Goal: Information Seeking & Learning: Check status

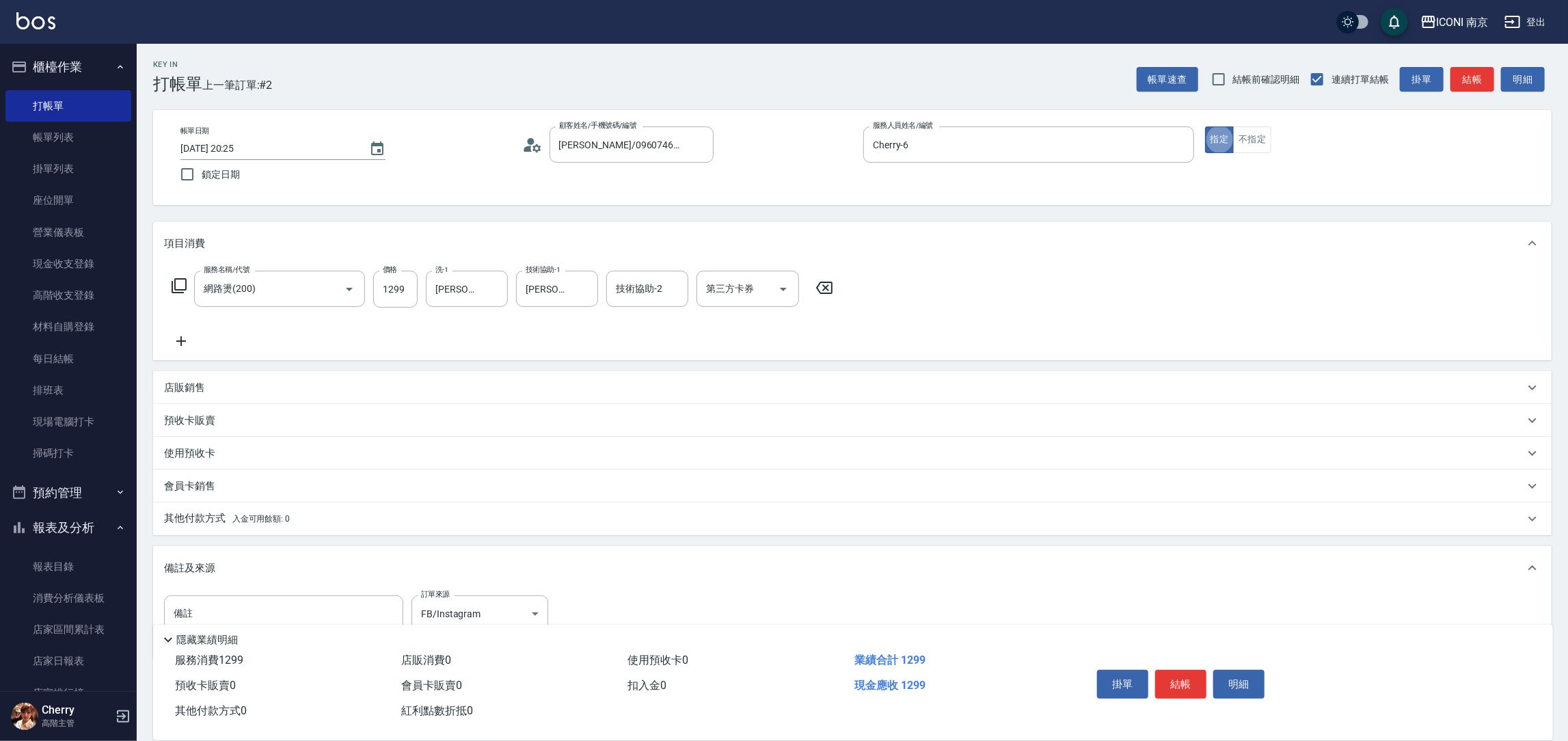
click at [523, 148] on icon at bounding box center [527, 149] width 9 height 6
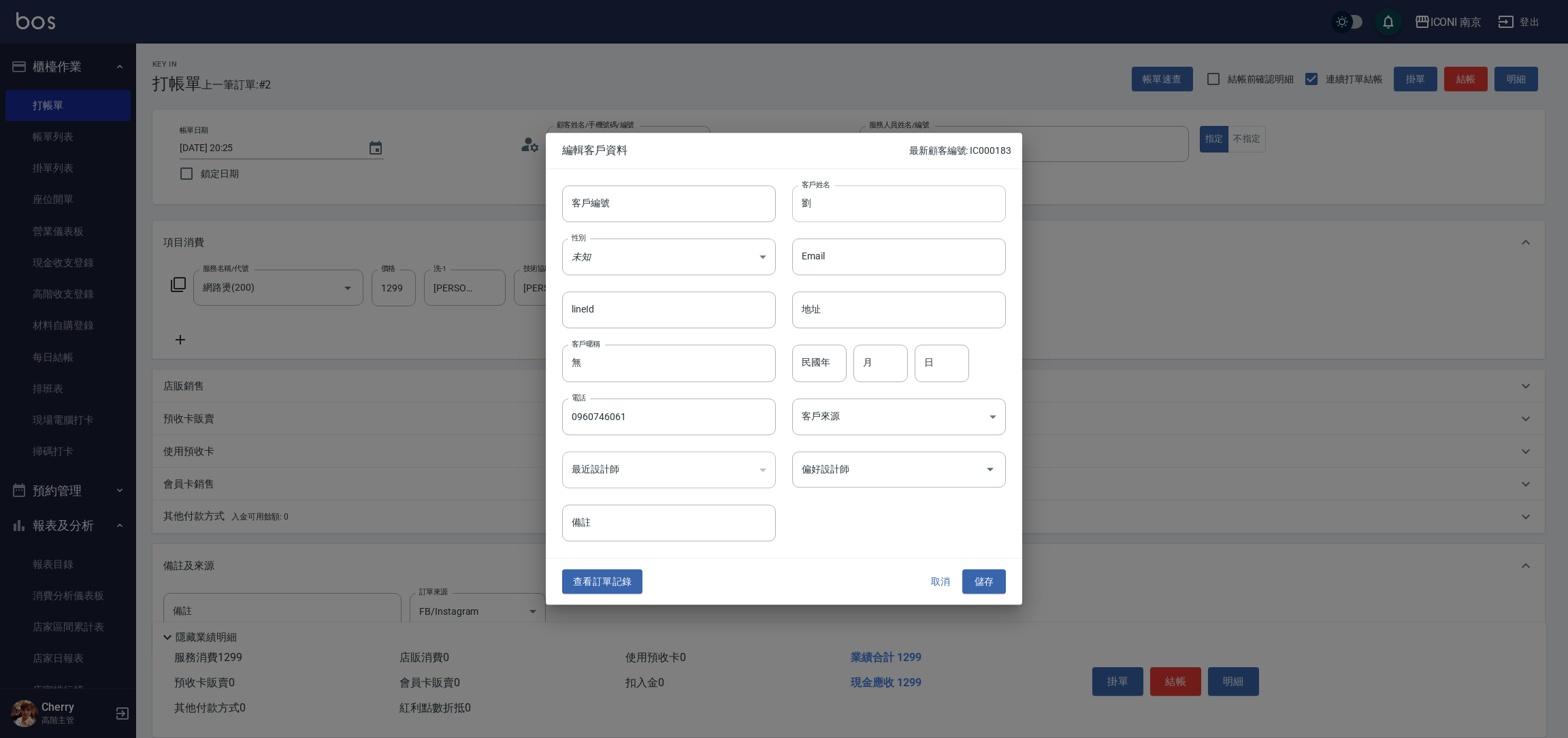
click at [897, 205] on input "劉" at bounding box center [899, 204] width 214 height 37
click at [831, 194] on input "劉＿" at bounding box center [899, 204] width 214 height 37
type input "劉代晴"
click at [656, 265] on body "ICONI 南京 登出 櫃檯作業 打帳單 帳單列表 掛單列表 座位開單 營業儀表板 現金收支登錄 高階收支登錄 材料自購登錄 每日結帳 排班表 現場電腦打卡 …" at bounding box center [784, 369] width 1568 height 738
click at [629, 342] on li "女" at bounding box center [669, 337] width 214 height 22
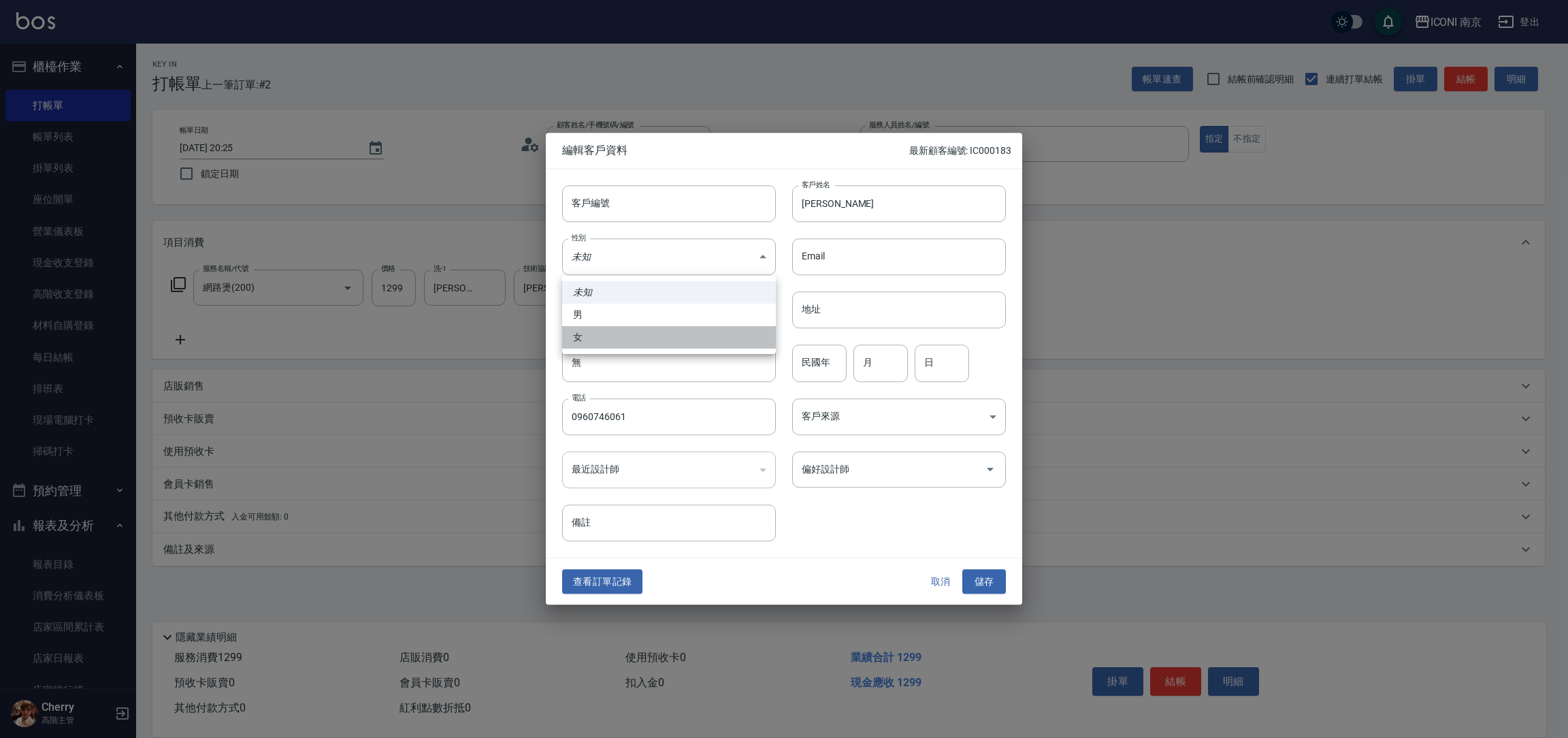
type input "FEMALE"
click at [823, 365] on input "民國年" at bounding box center [819, 363] width 55 height 37
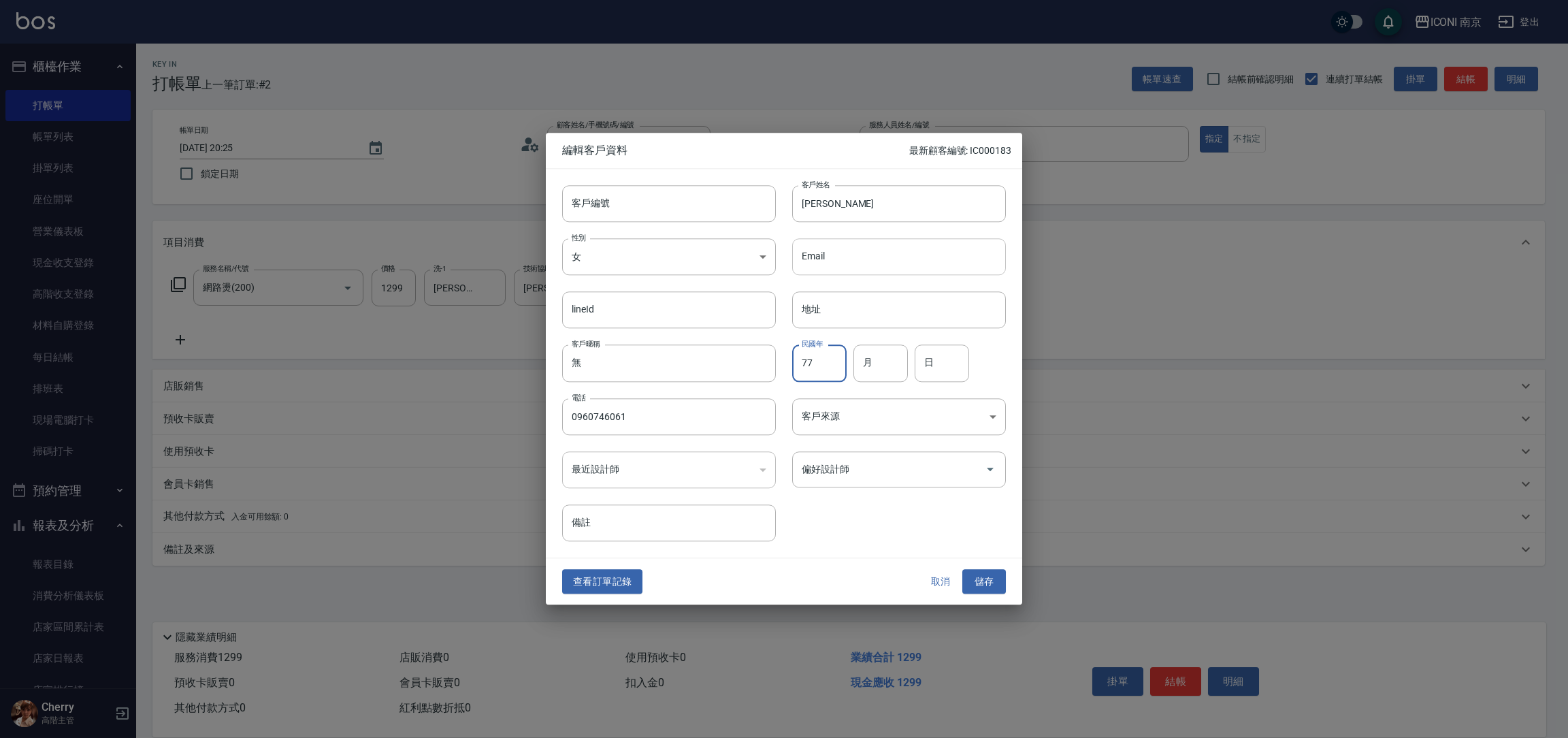
type input "77"
type input "08"
type input "30"
click at [878, 396] on div "客戶來源 ​ 客戶來源" at bounding box center [891, 408] width 230 height 53
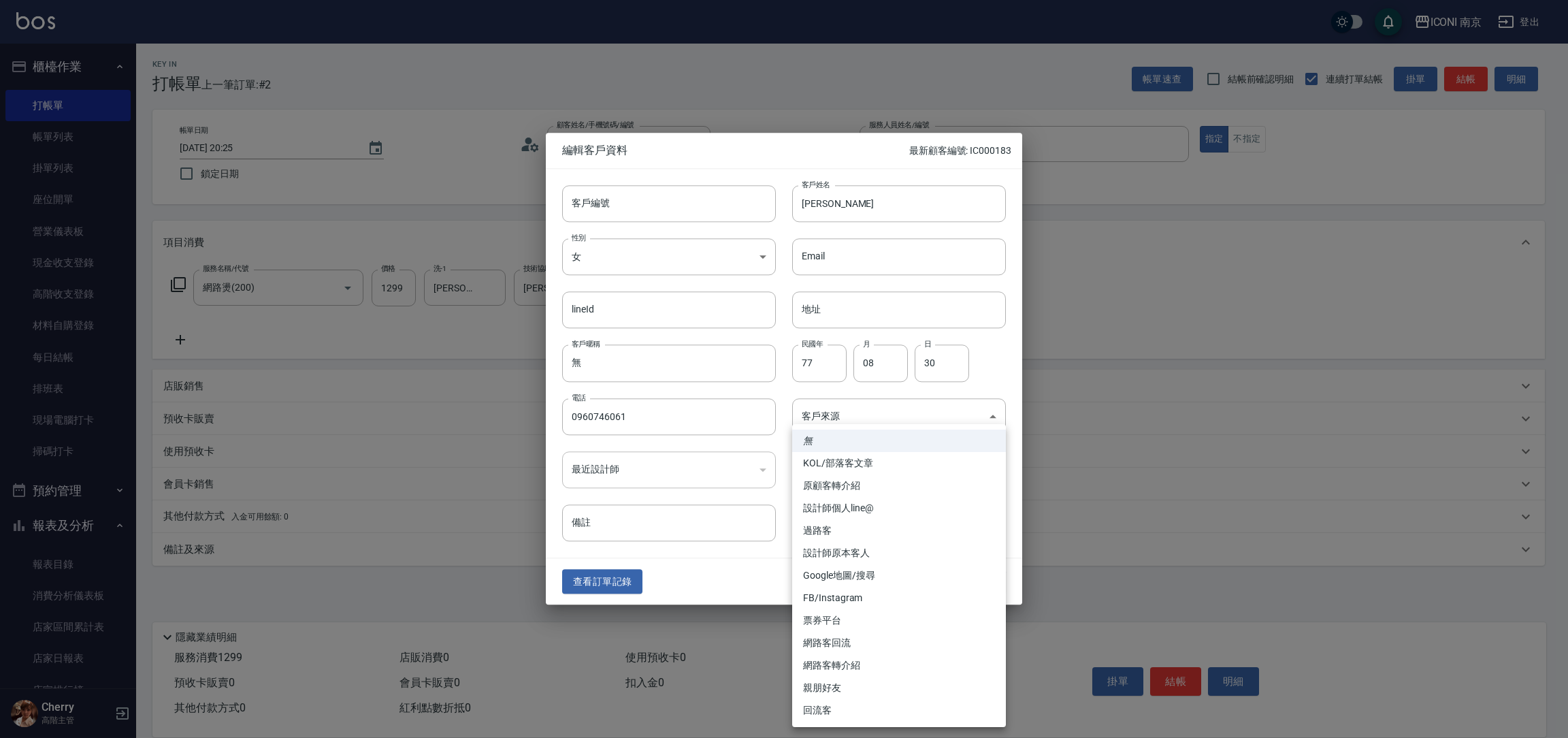
click at [878, 403] on body "ICONI 南京 登出 櫃檯作業 打帳單 帳單列表 掛單列表 座位開單 營業儀表板 現金收支登錄 高階收支登錄 材料自購登錄 每日結帳 排班表 現場電腦打卡 …" at bounding box center [784, 369] width 1568 height 738
click at [879, 409] on div at bounding box center [784, 369] width 1568 height 738
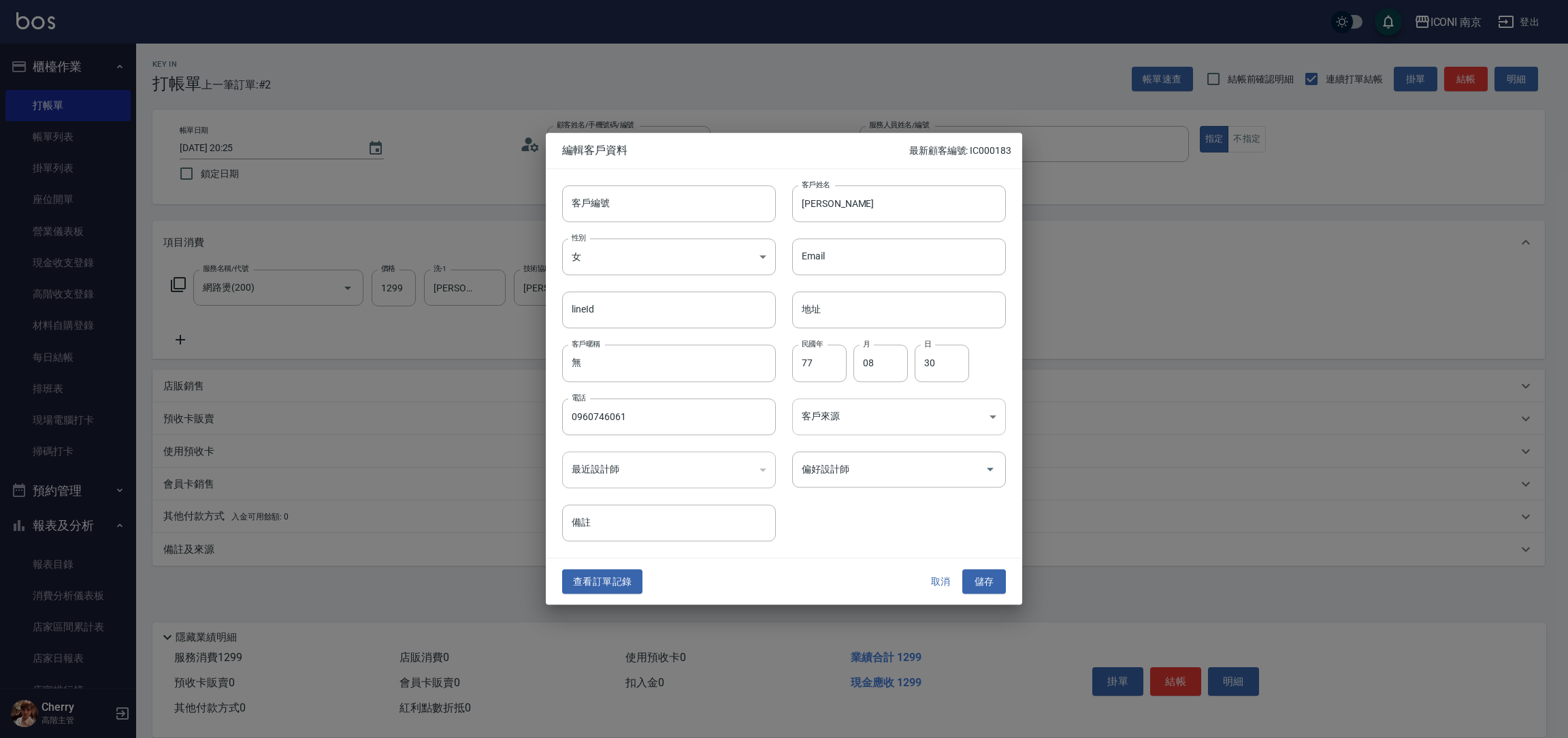
click at [873, 420] on body "ICONI 南京 登出 櫃檯作業 打帳單 帳單列表 掛單列表 座位開單 營業儀表板 現金收支登錄 高階收支登錄 材料自購登錄 每日結帳 排班表 現場電腦打卡 …" at bounding box center [784, 369] width 1568 height 738
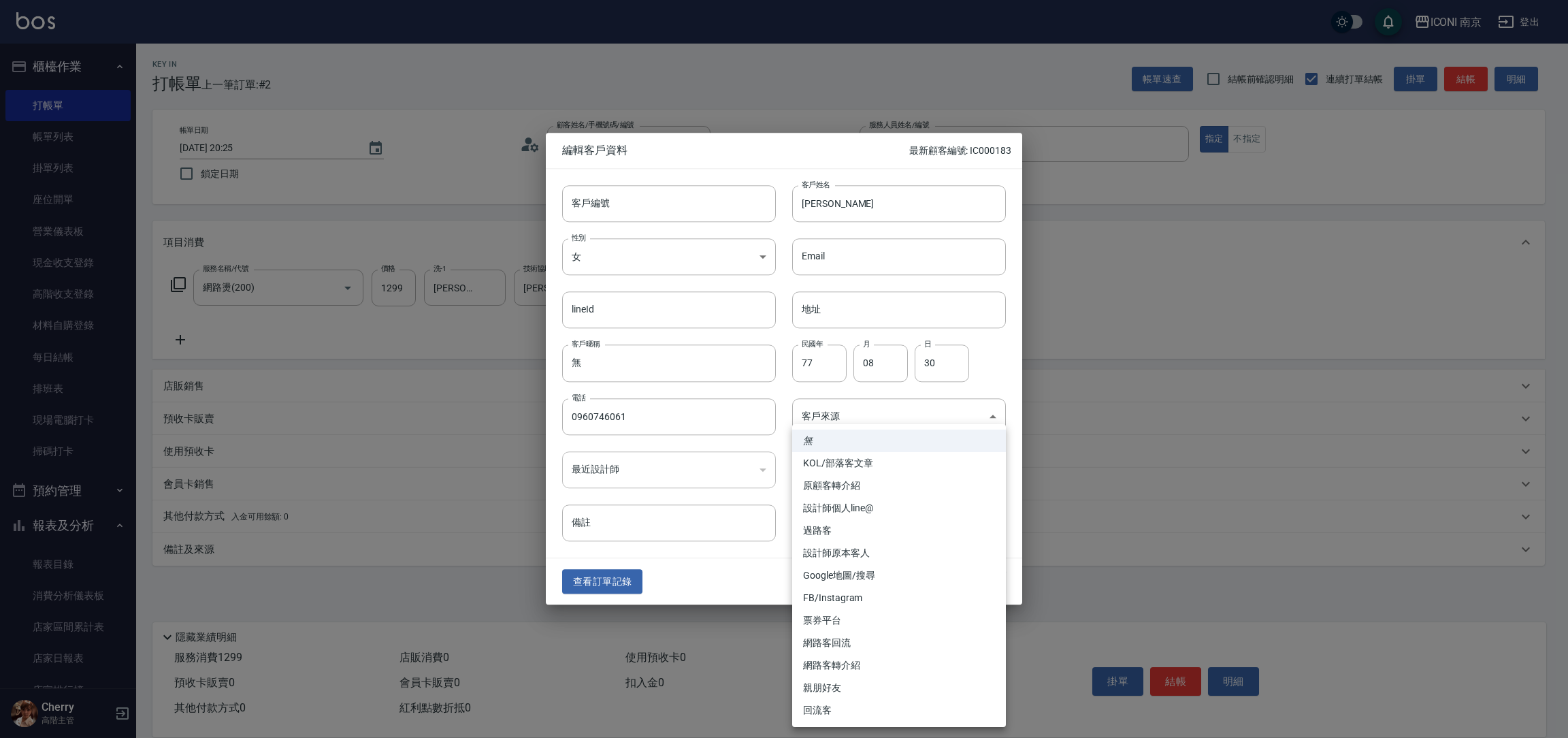
click at [826, 591] on li "FB/Instagram" at bounding box center [899, 598] width 214 height 22
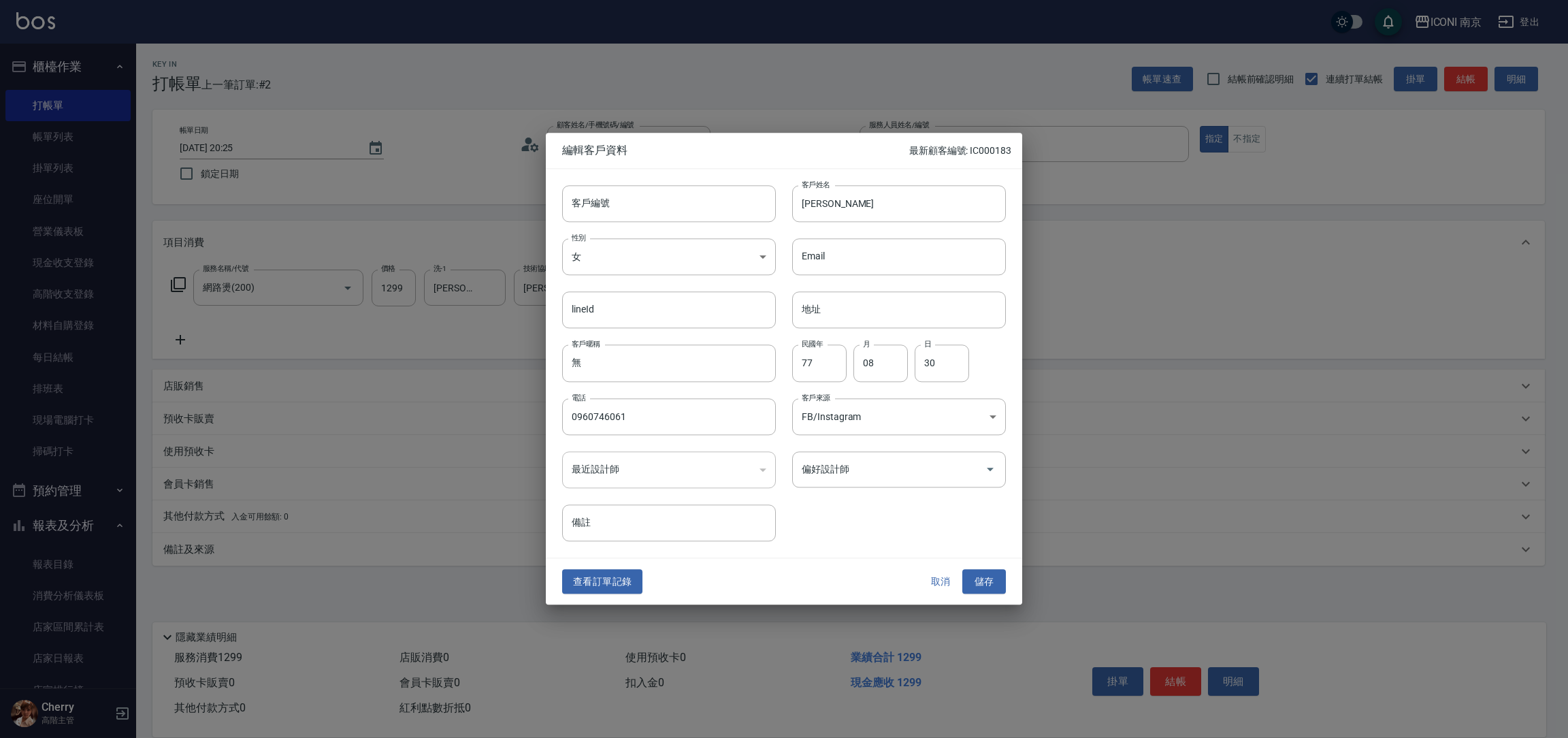
type input "FB/Instagram"
click at [977, 578] on button "儲存" at bounding box center [984, 581] width 43 height 25
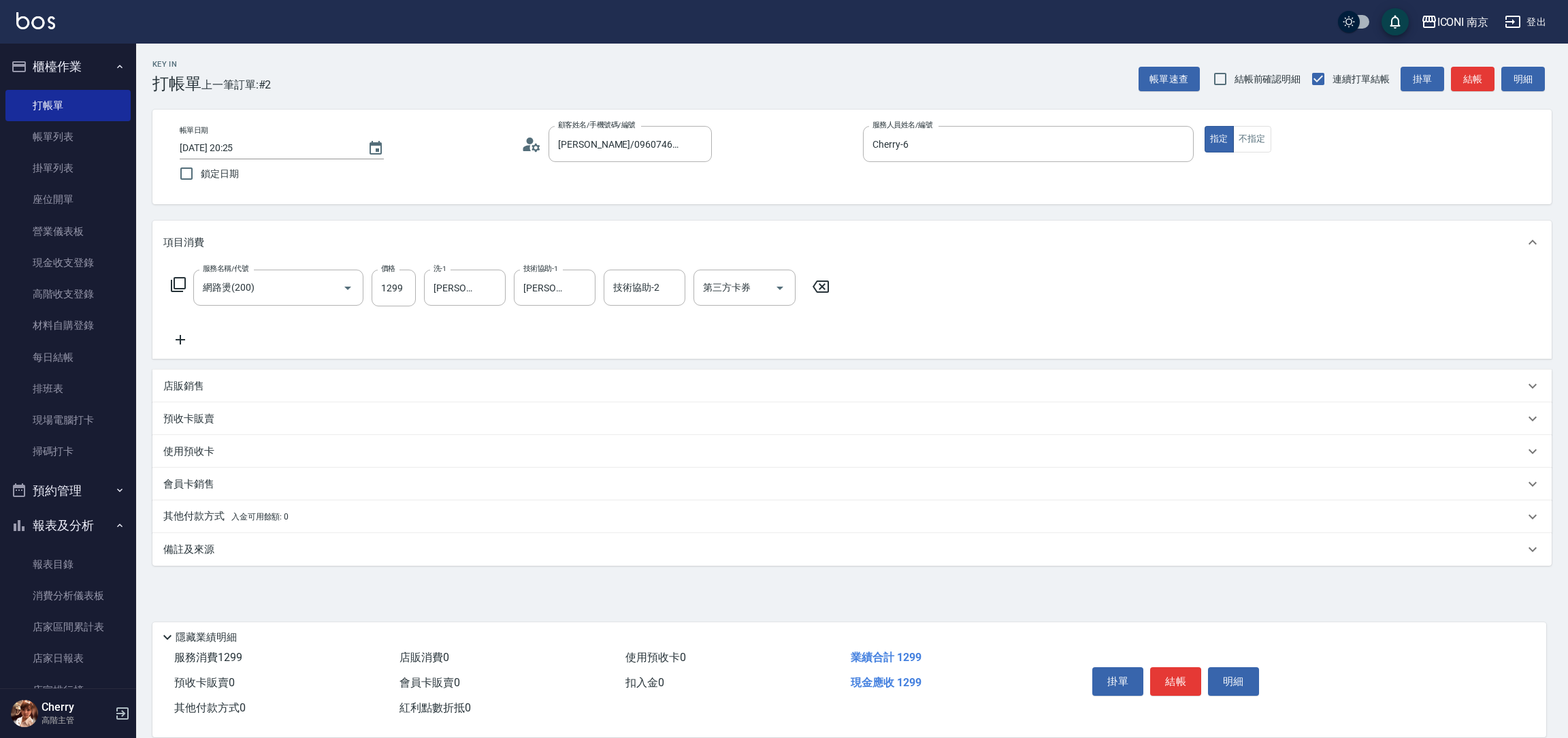
click at [221, 543] on div "備註及來源" at bounding box center [852, 549] width 1399 height 32
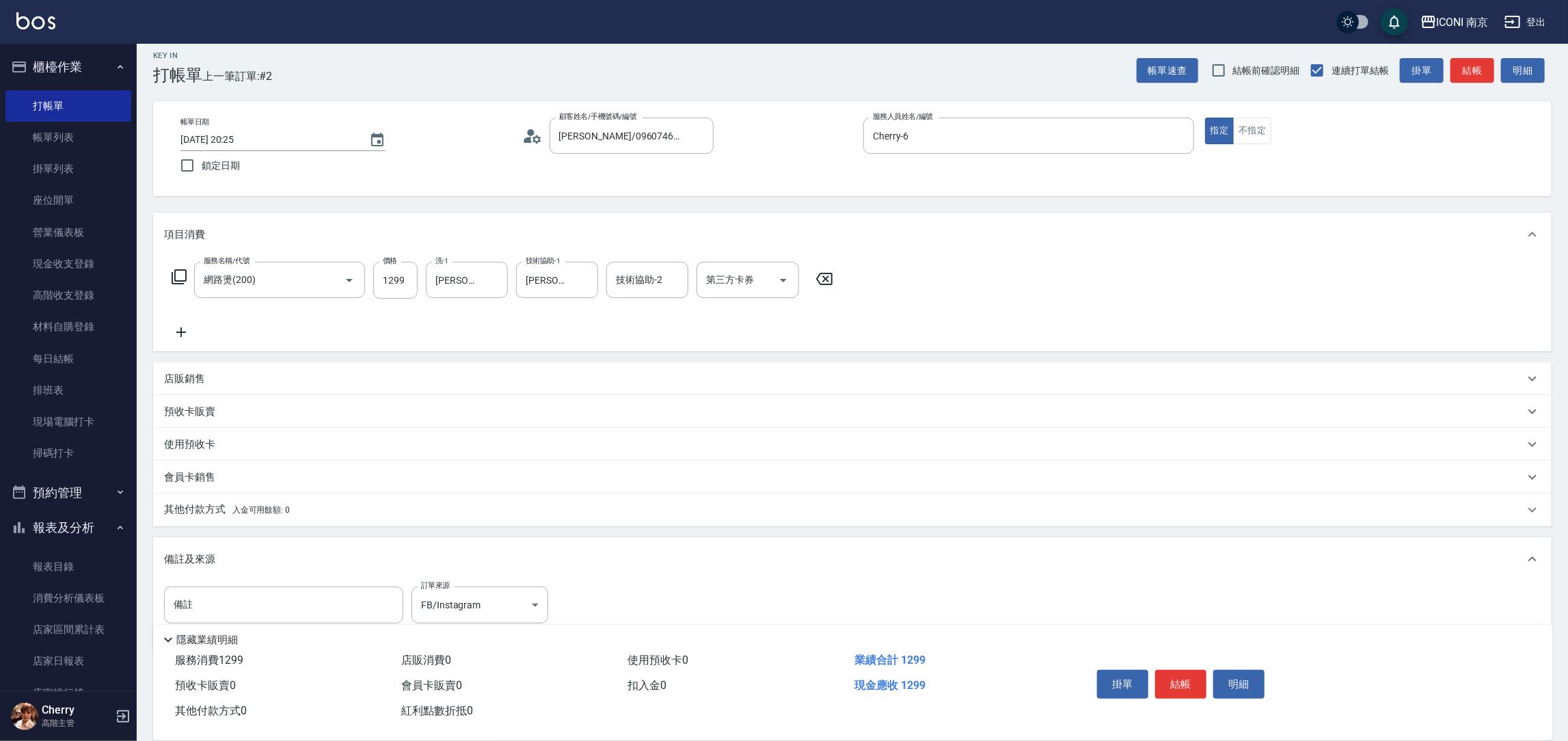
scroll to position [46, 0]
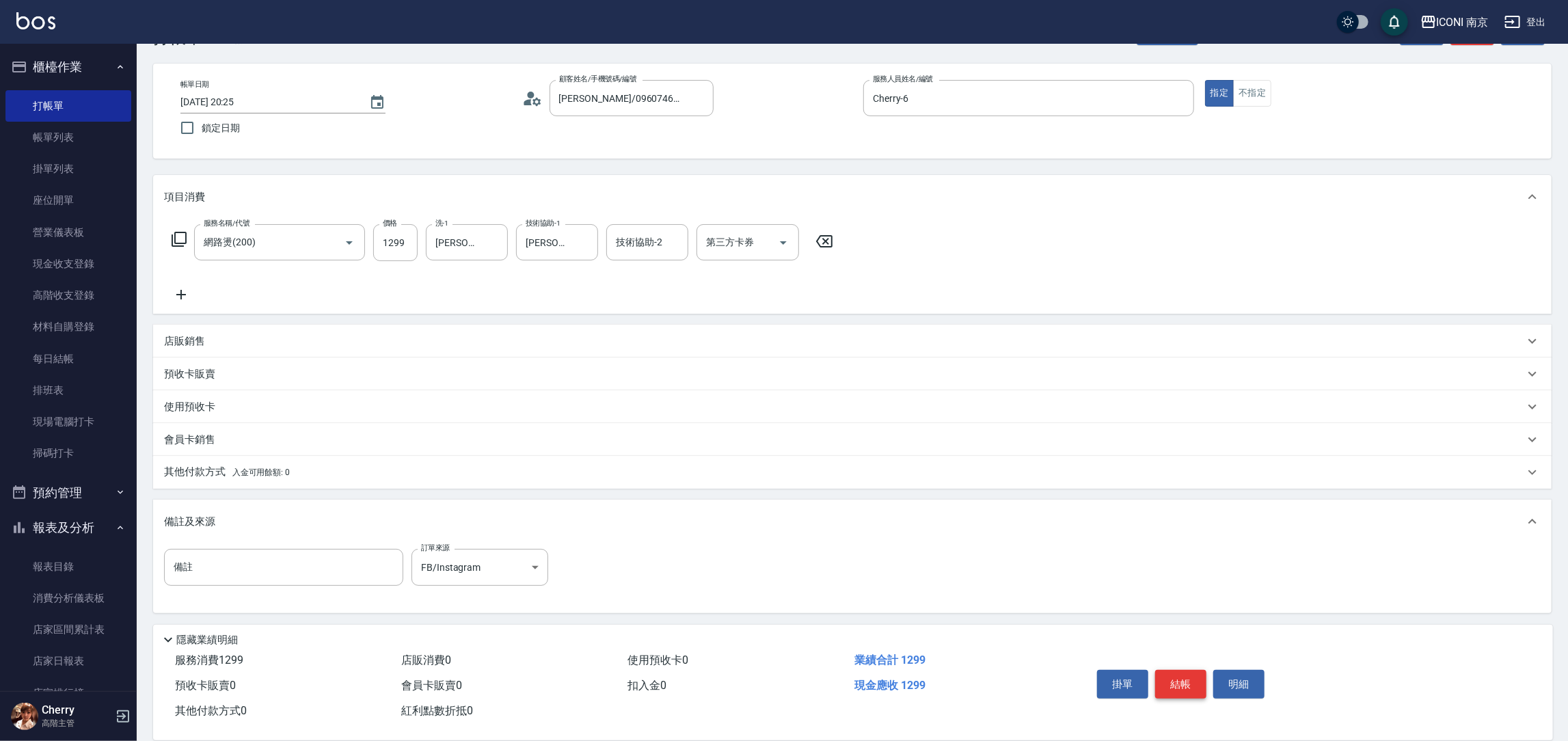
click at [1189, 682] on button "結帳" at bounding box center [1180, 684] width 51 height 29
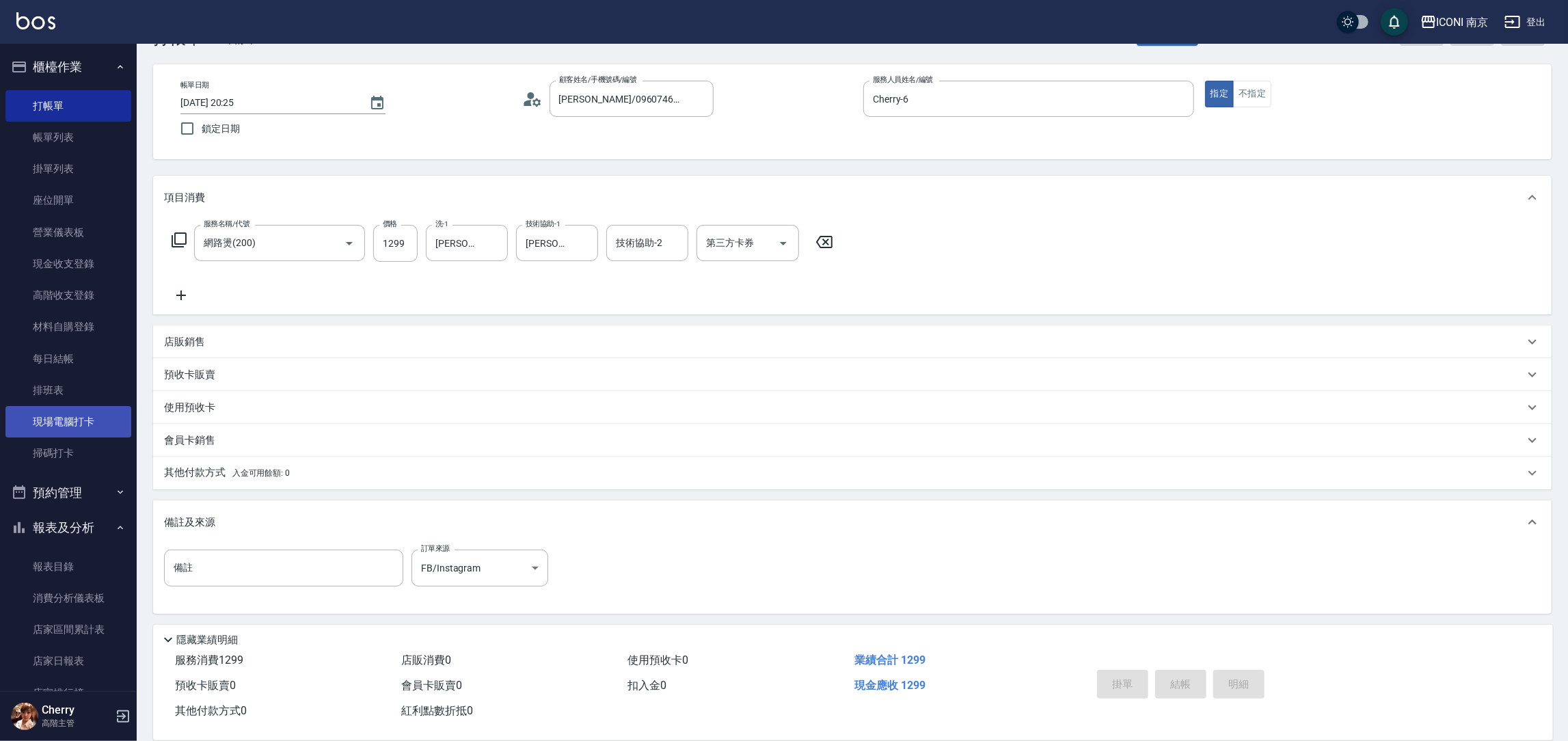
type input "[DATE] 21:53"
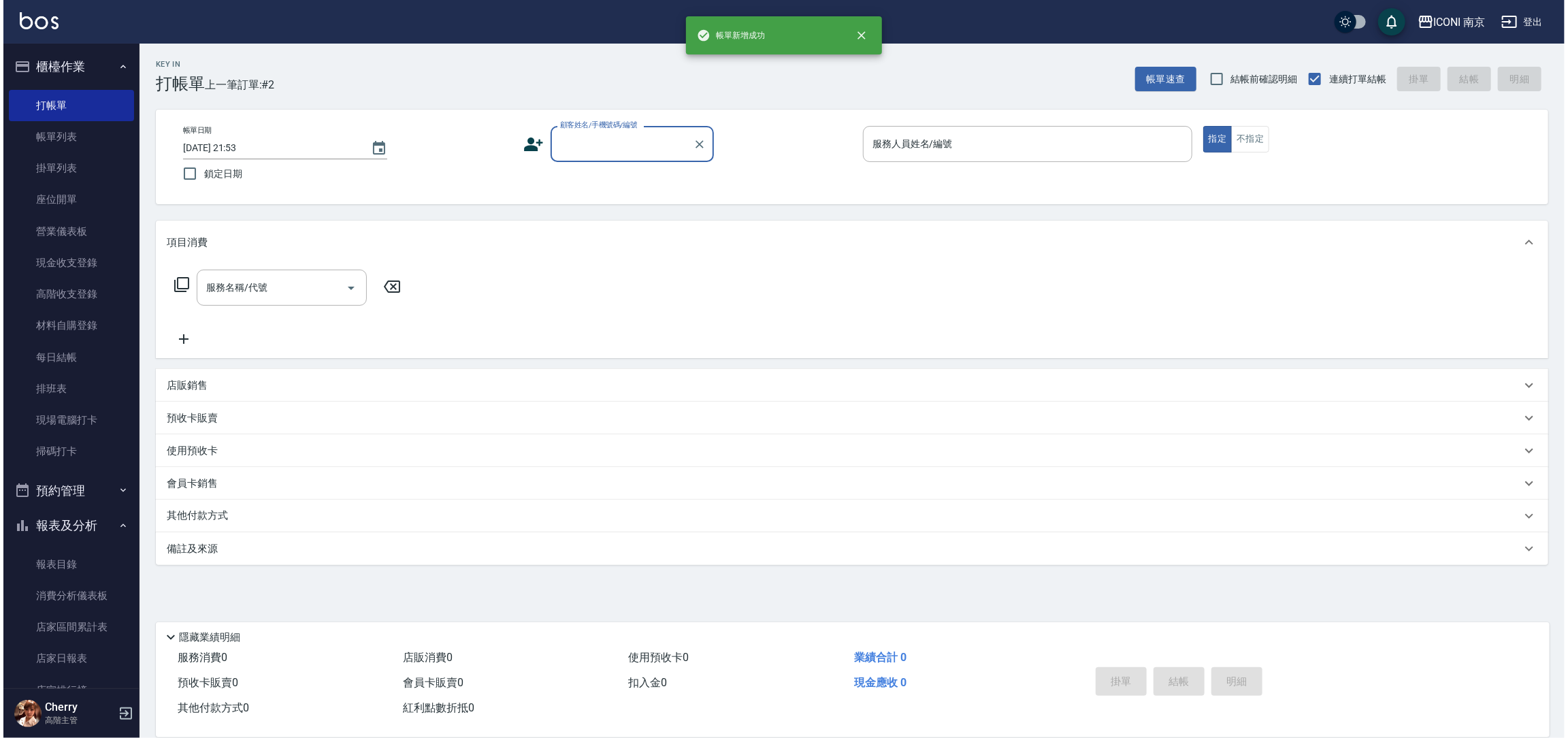
scroll to position [0, 0]
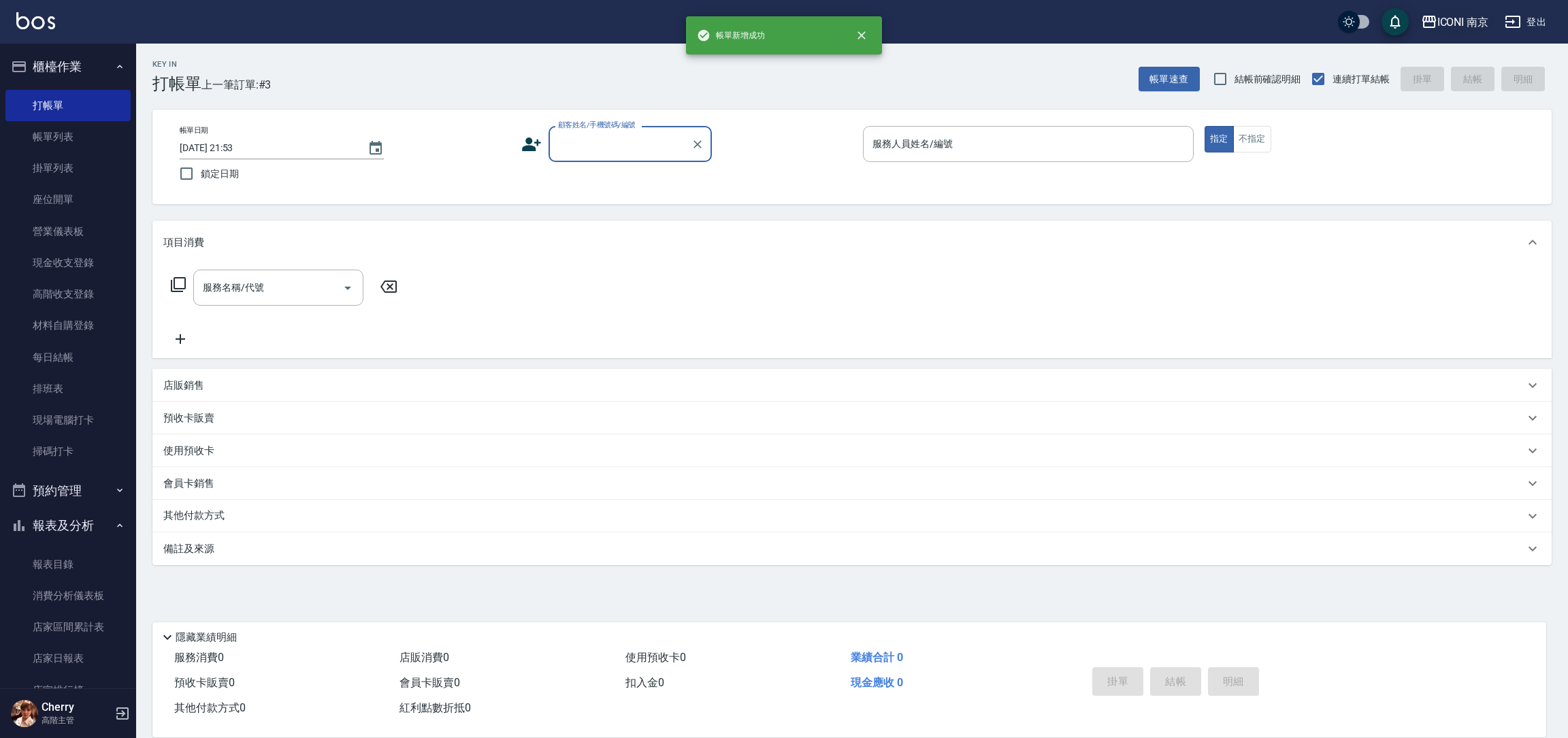
click at [1438, 21] on div "ICONI 南京" at bounding box center [1463, 22] width 52 height 17
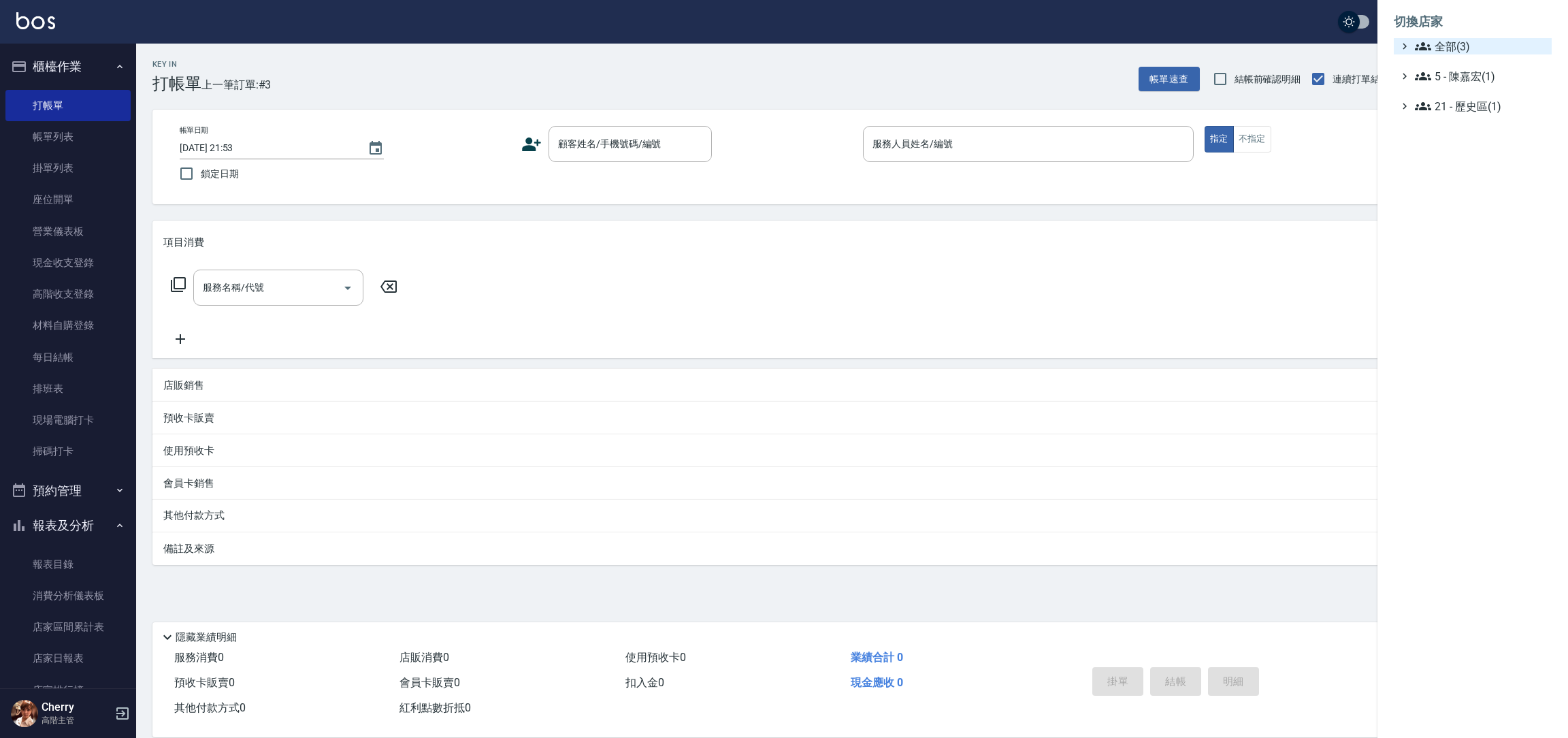
click at [1438, 52] on span "全部(3)" at bounding box center [1481, 45] width 131 height 16
click at [1455, 93] on span "PS23" at bounding box center [1479, 86] width 133 height 16
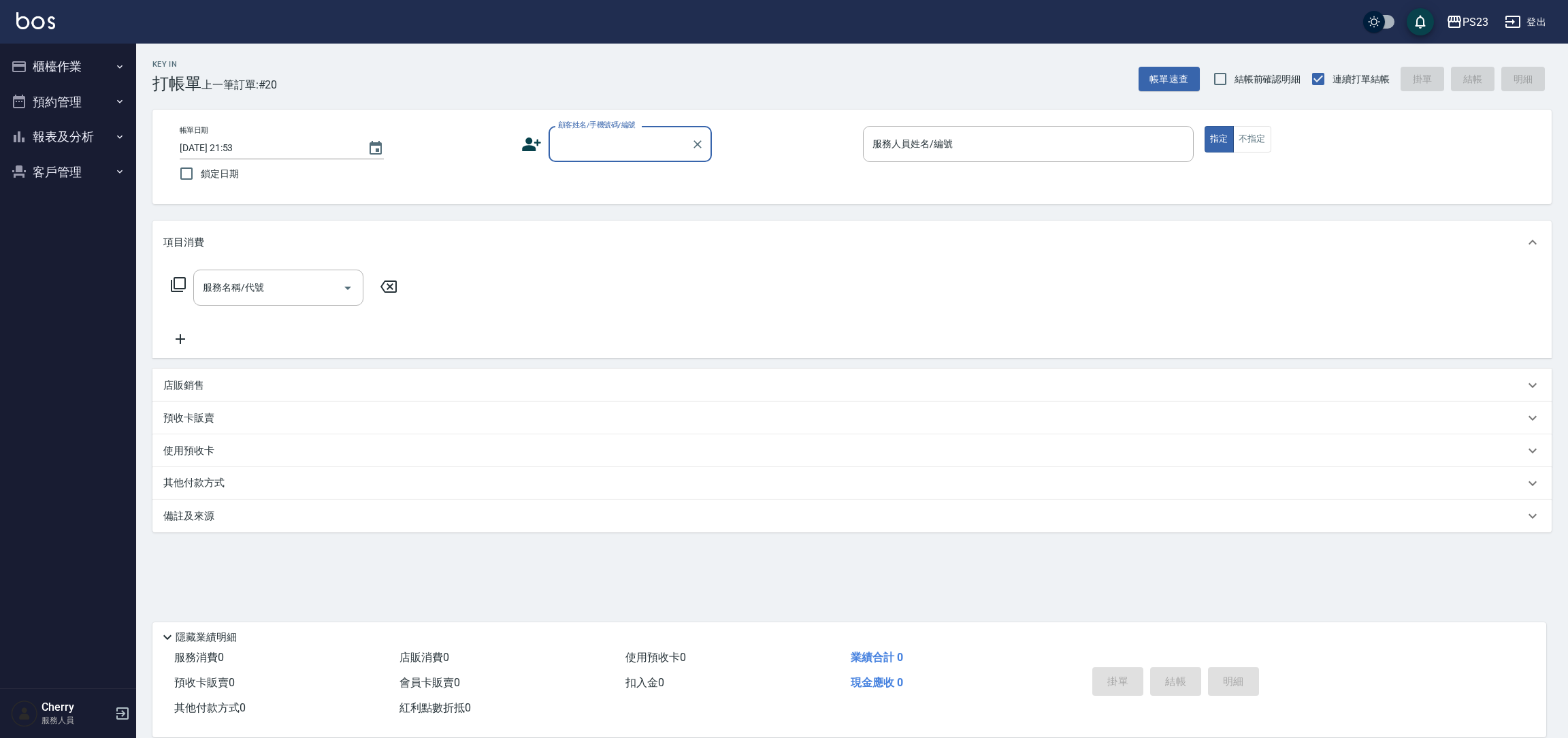
click at [83, 136] on button "報表及分析" at bounding box center [68, 136] width 125 height 35
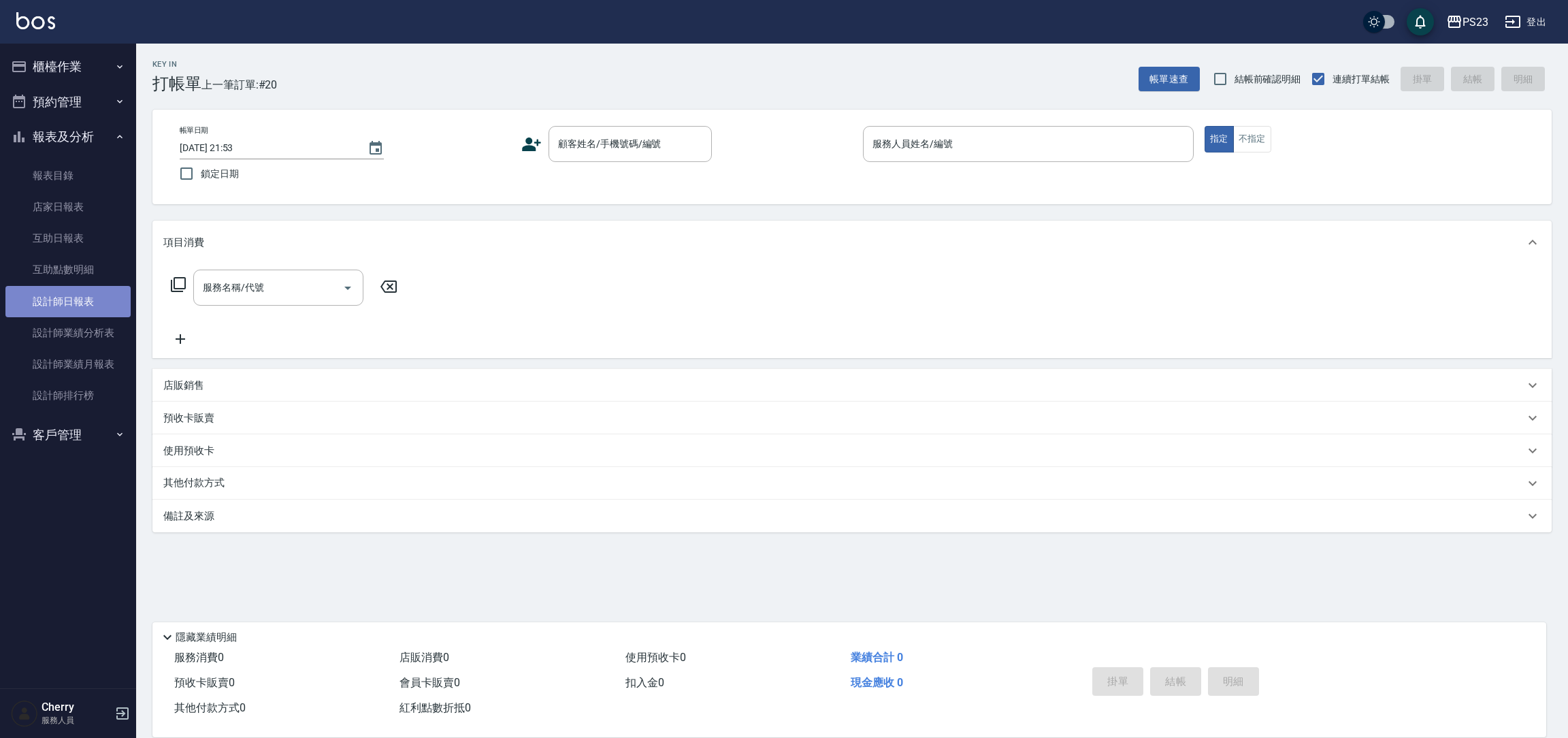
click at [99, 298] on link "設計師日報表" at bounding box center [68, 302] width 125 height 32
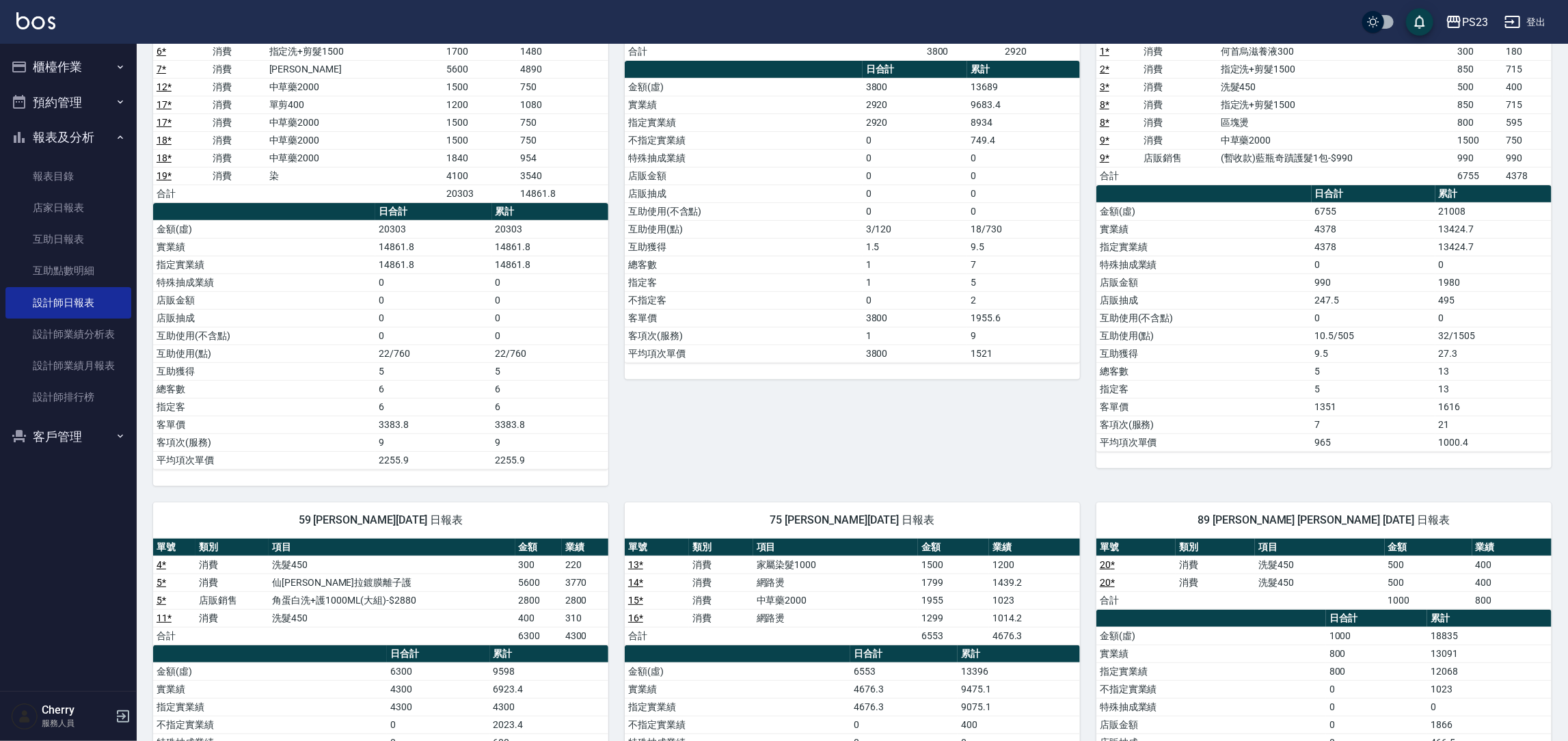
scroll to position [424, 0]
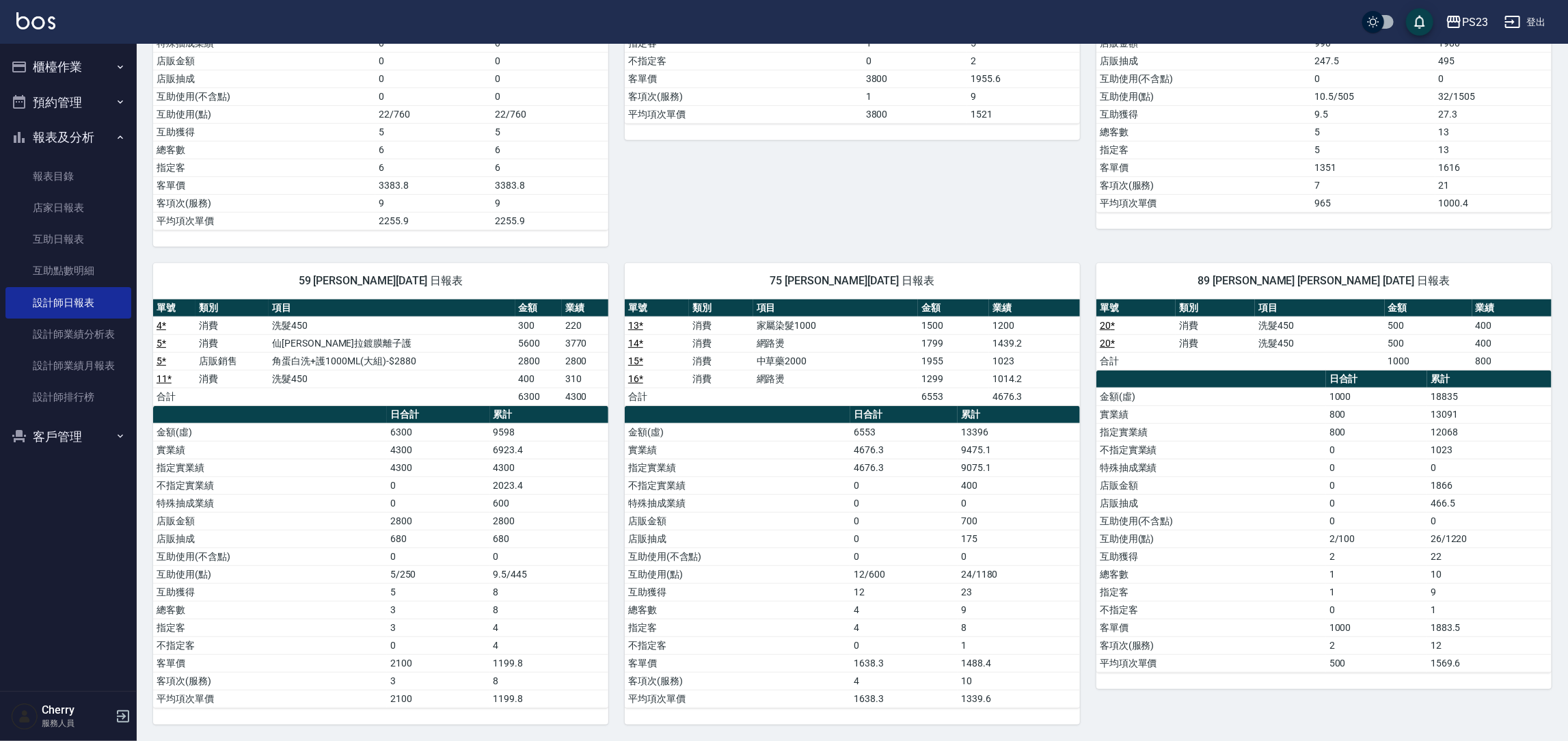
click at [1106, 324] on link "20 *" at bounding box center [1107, 325] width 15 height 11
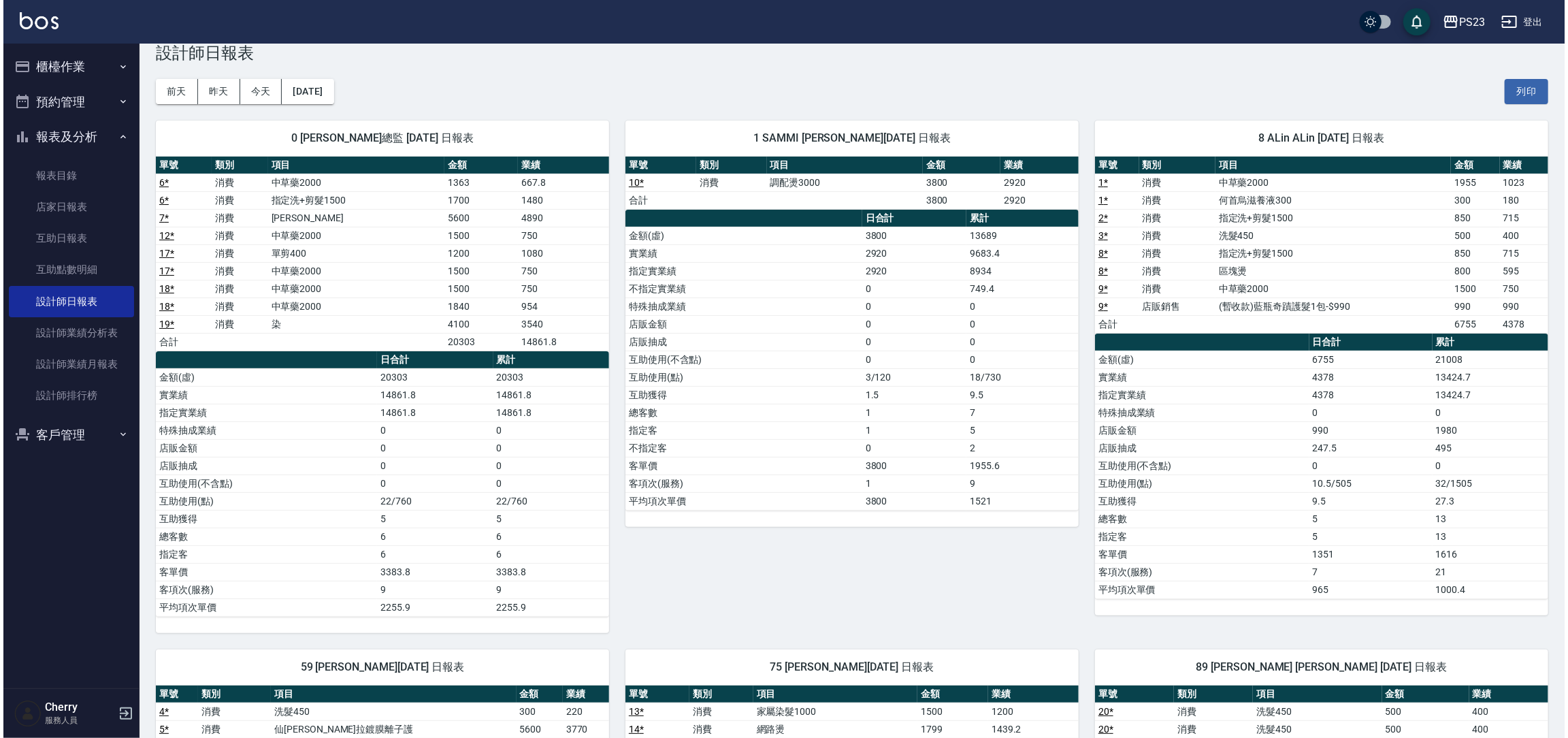
scroll to position [15, 0]
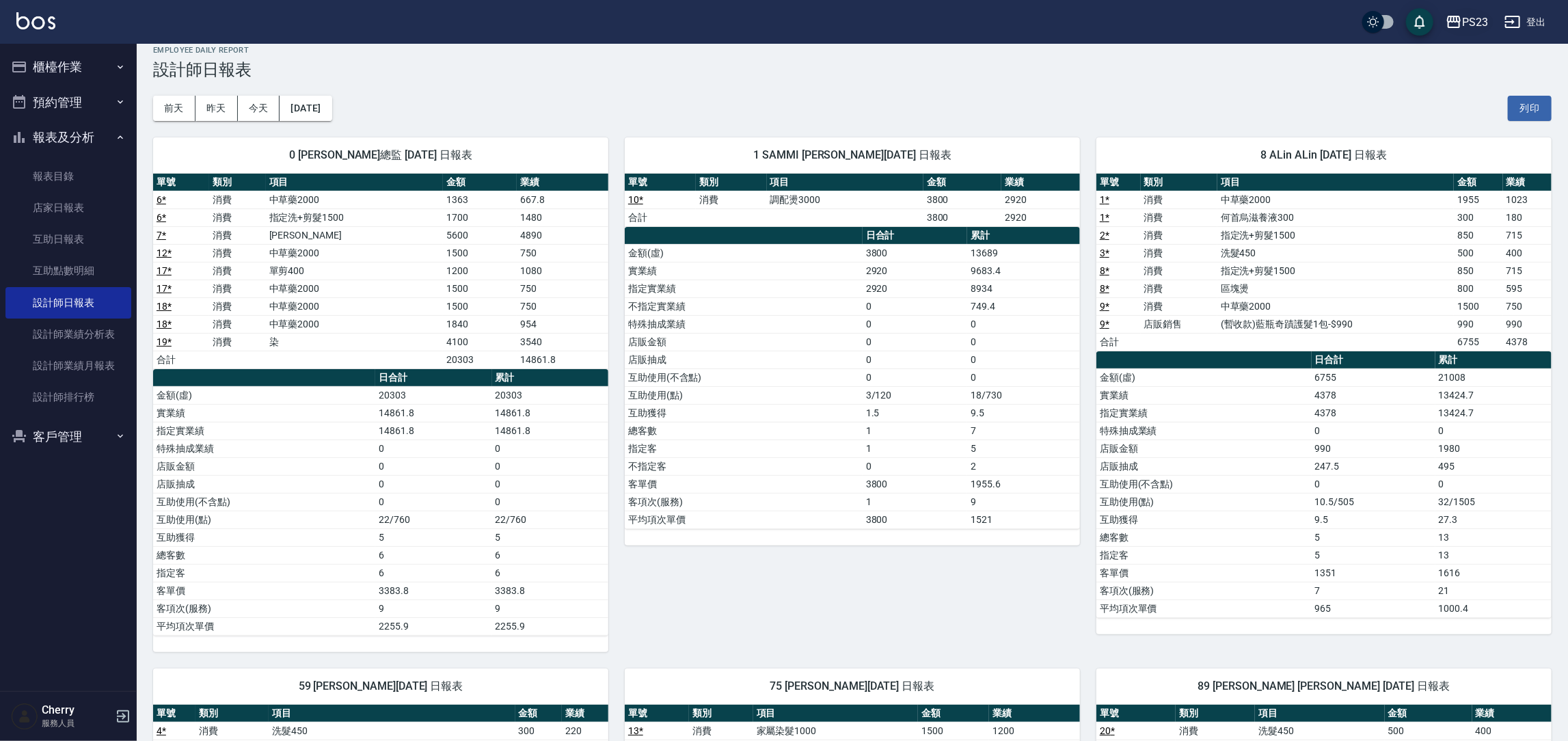
click at [1467, 26] on div "PS23" at bounding box center [1475, 22] width 26 height 17
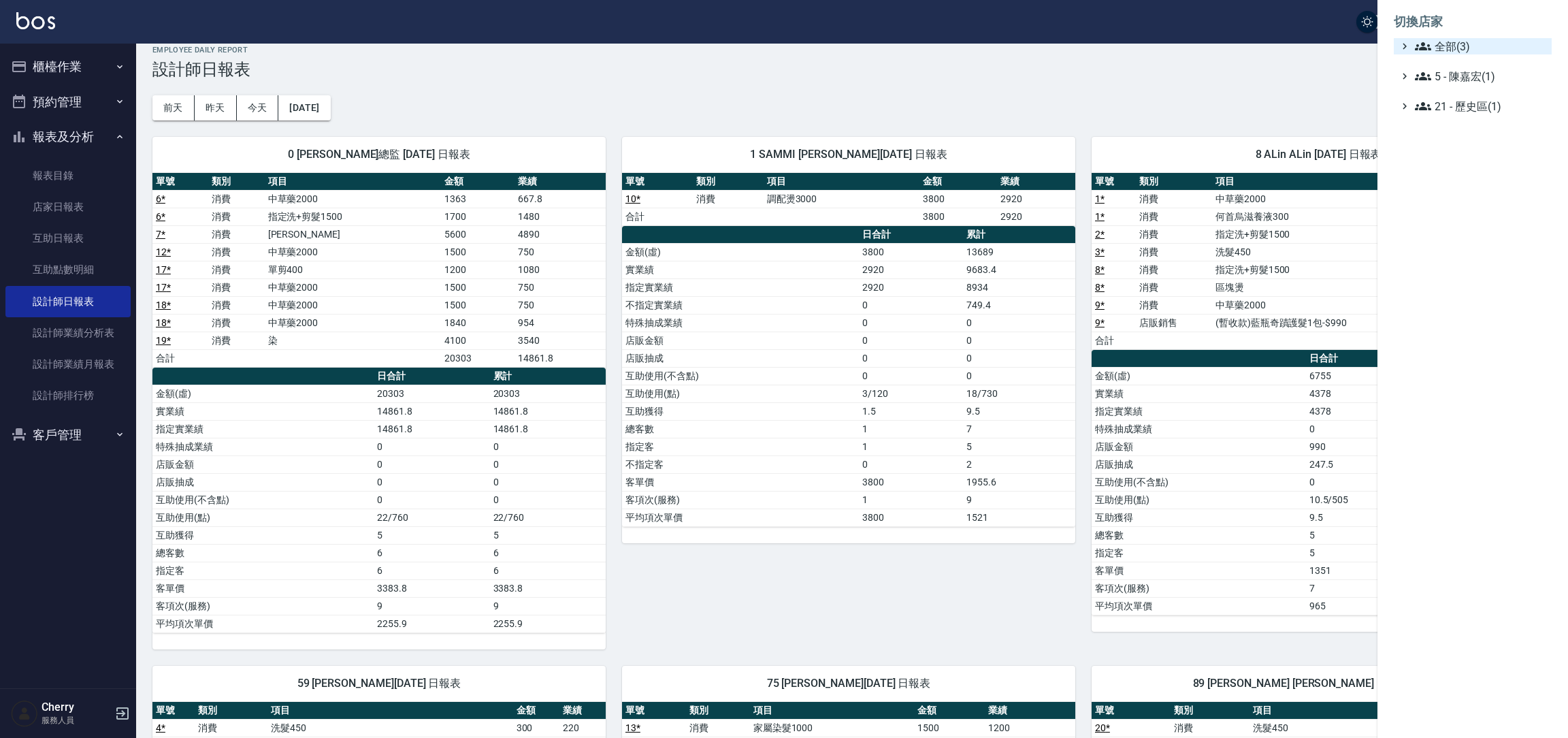
click at [1458, 40] on span "全部(3)" at bounding box center [1481, 45] width 131 height 16
click at [1447, 66] on span "ICONI 南京" at bounding box center [1479, 62] width 133 height 16
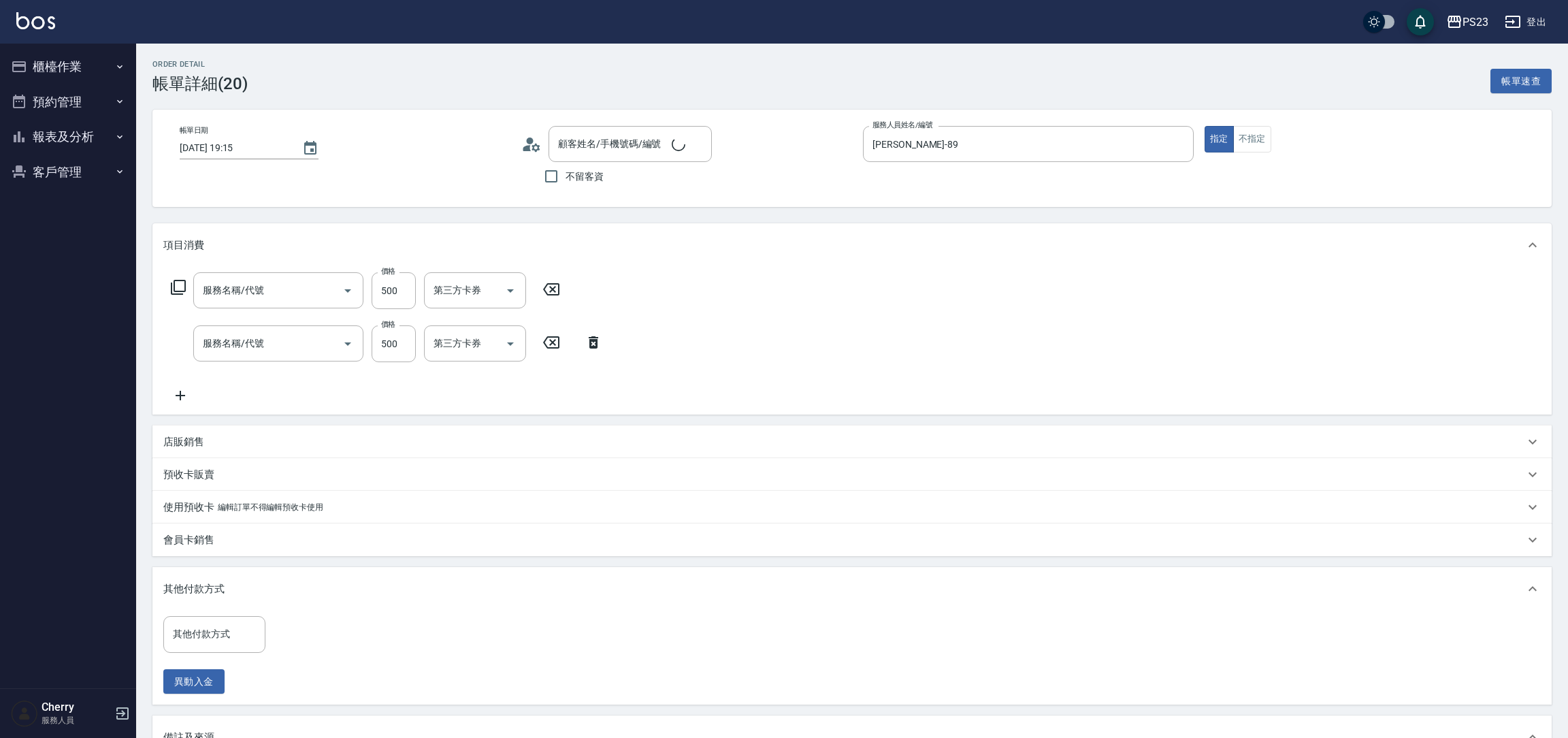
type input "洗髮450(102)"
type input "莊雅惠/0953971906/jo510112"
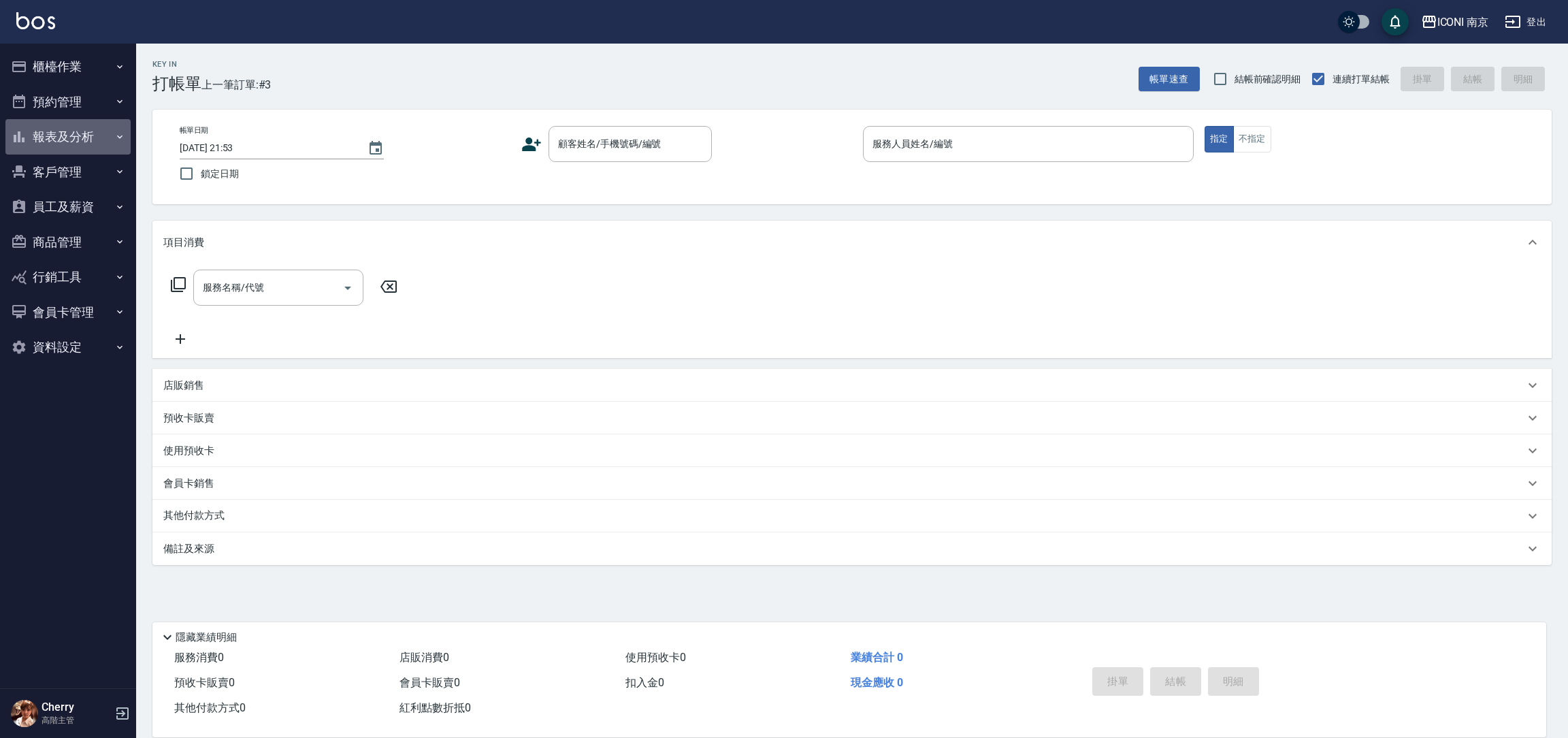
click at [74, 143] on button "報表及分析" at bounding box center [68, 136] width 125 height 35
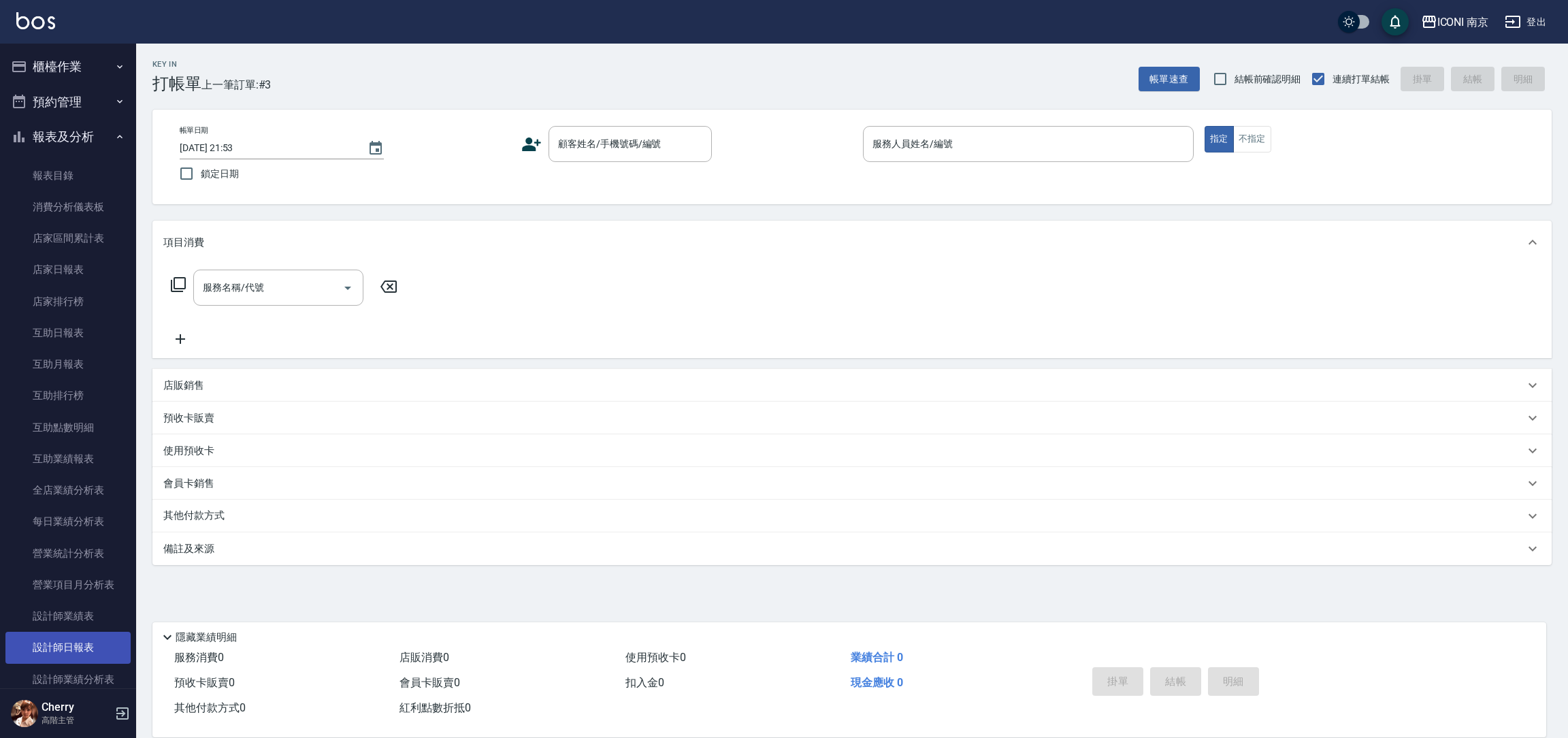
click at [90, 642] on link "設計師日報表" at bounding box center [68, 647] width 125 height 32
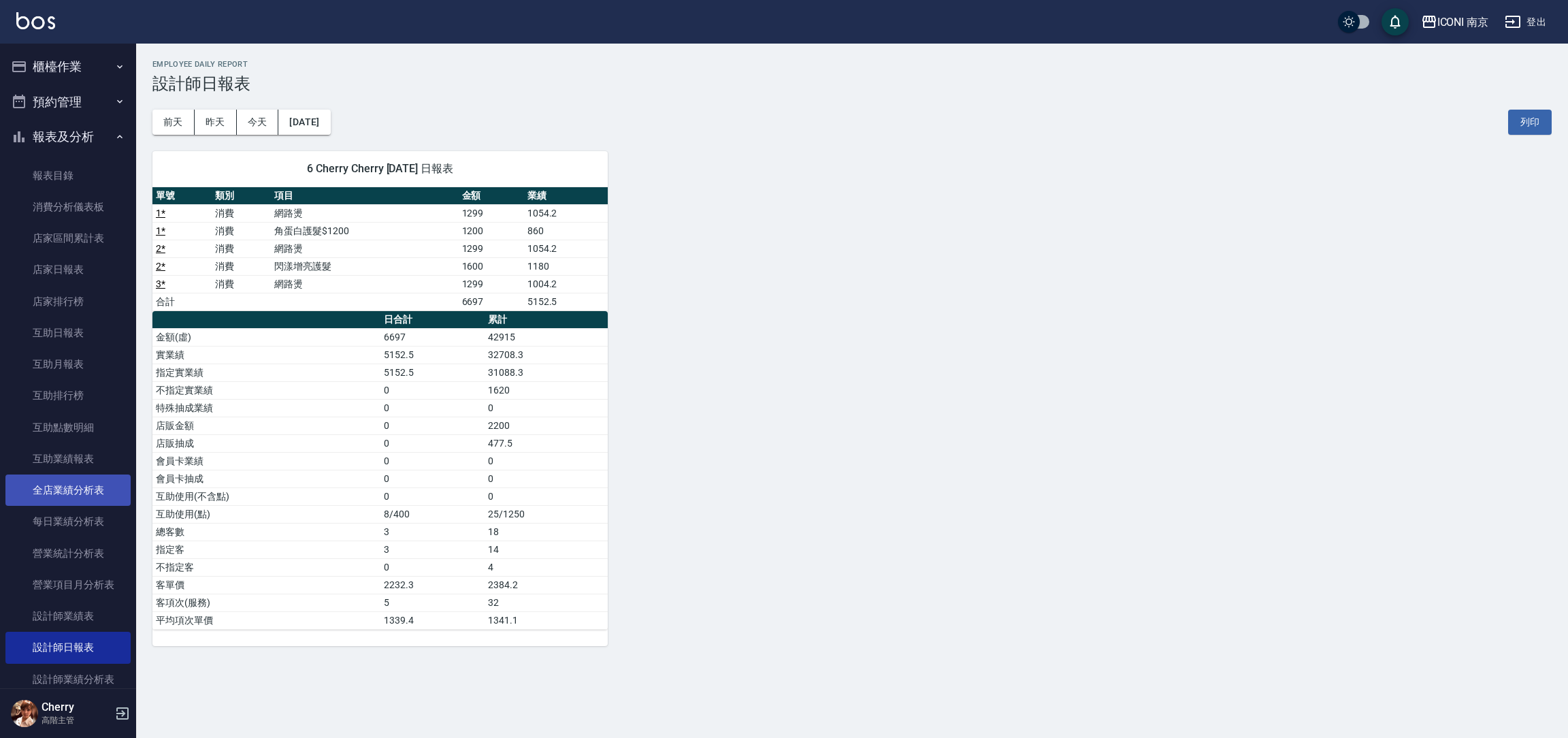
scroll to position [102, 0]
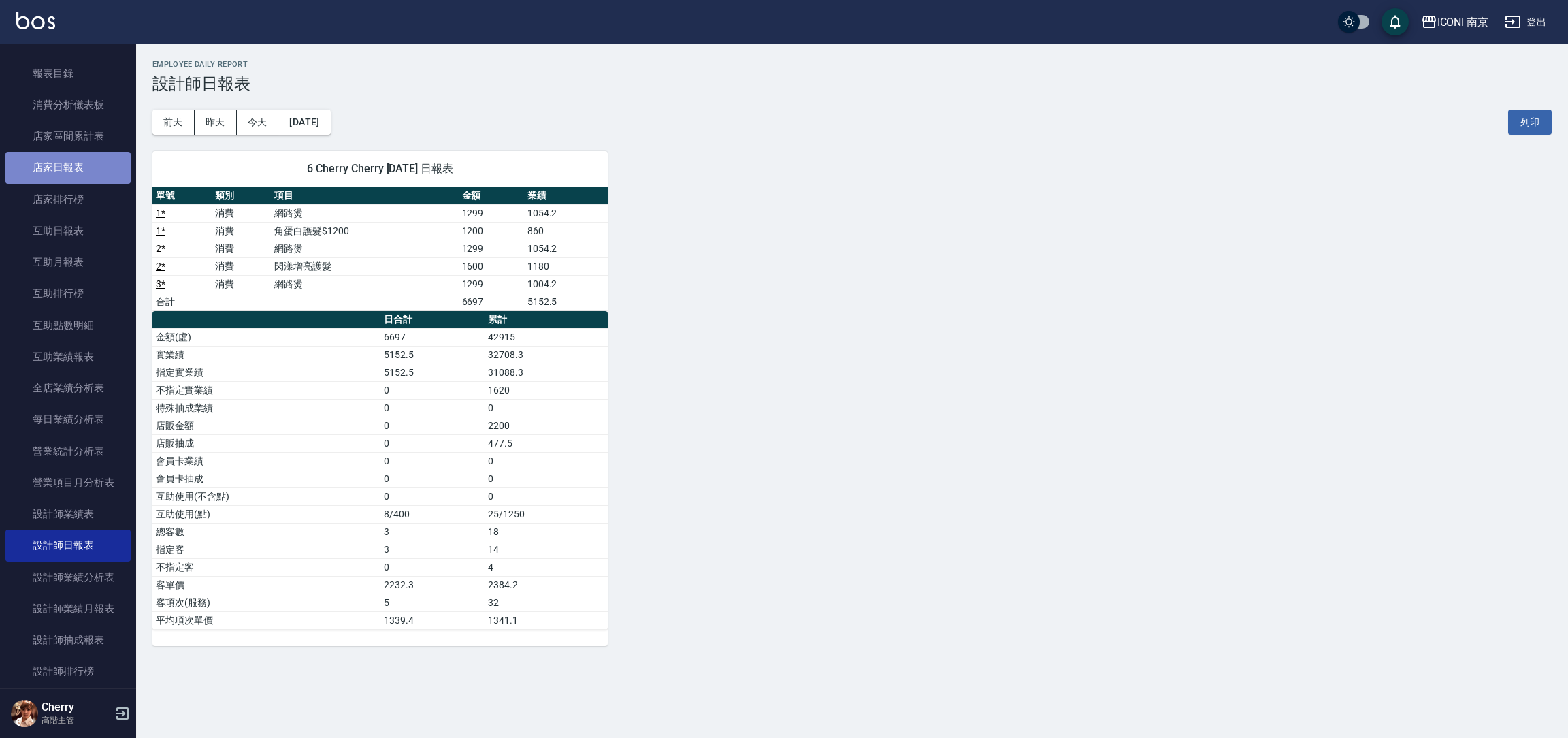
click at [74, 164] on link "店家日報表" at bounding box center [68, 167] width 125 height 32
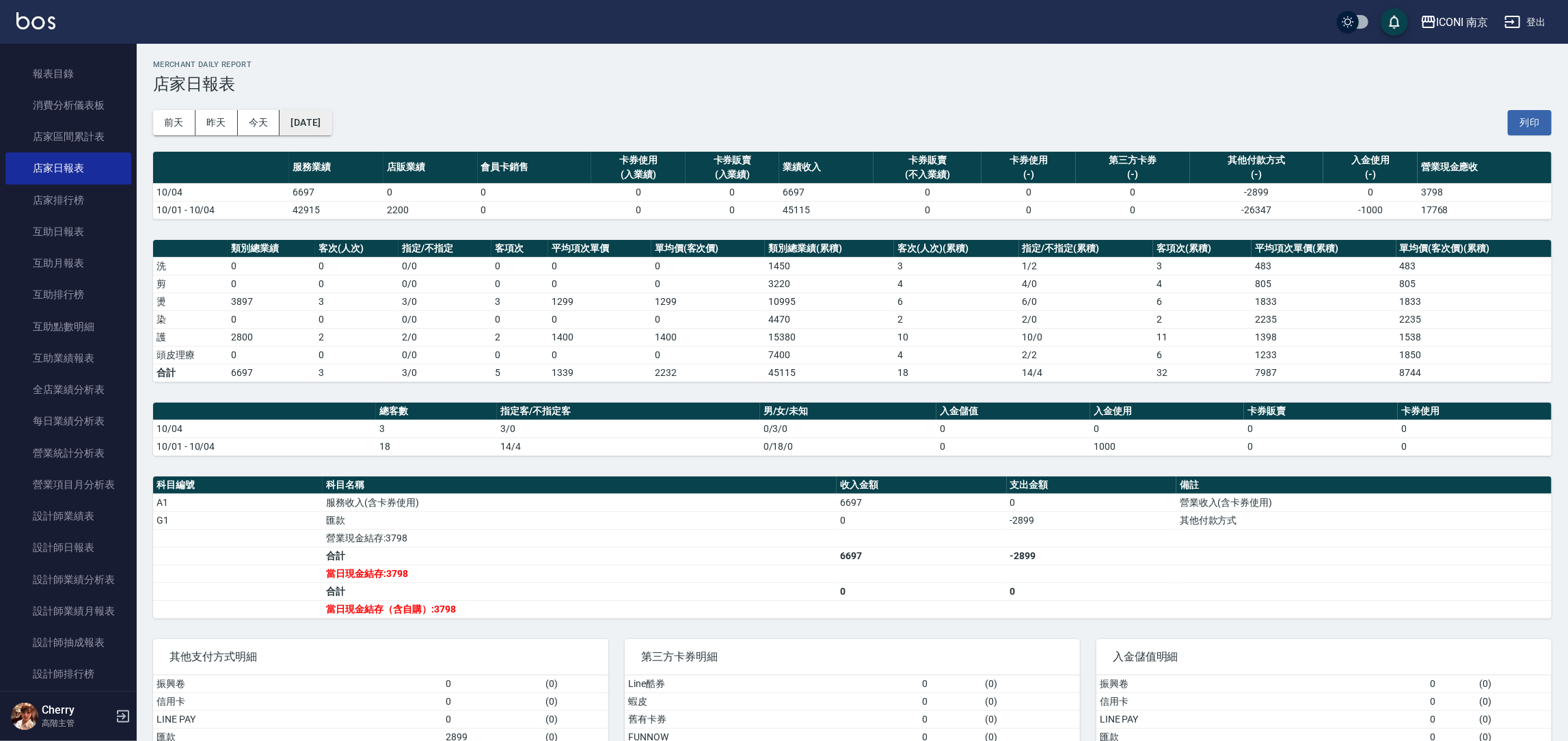
click at [331, 119] on button "[DATE]" at bounding box center [305, 122] width 52 height 26
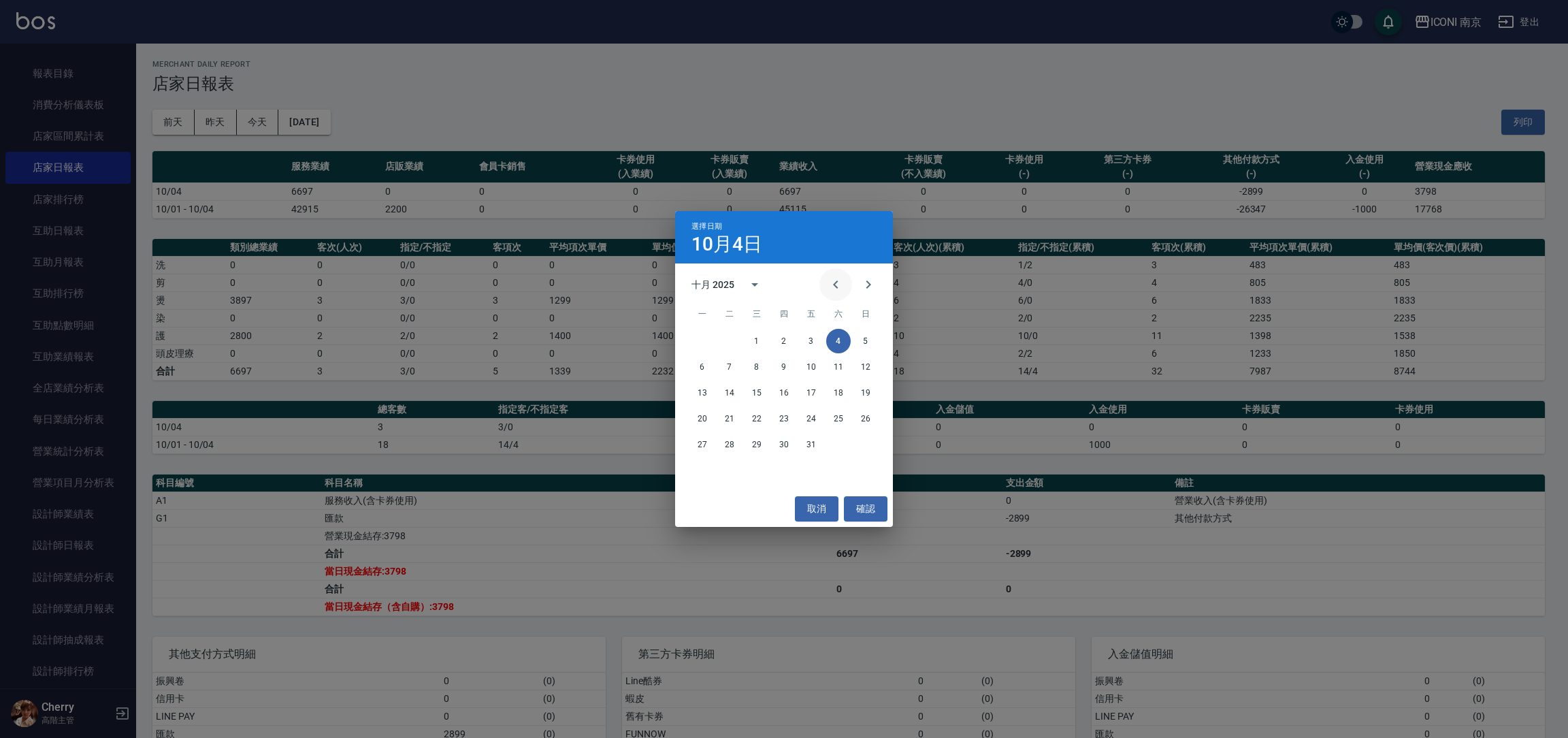
click at [836, 286] on icon "Previous month" at bounding box center [835, 284] width 16 height 16
click at [787, 339] on button "4" at bounding box center [784, 341] width 25 height 25
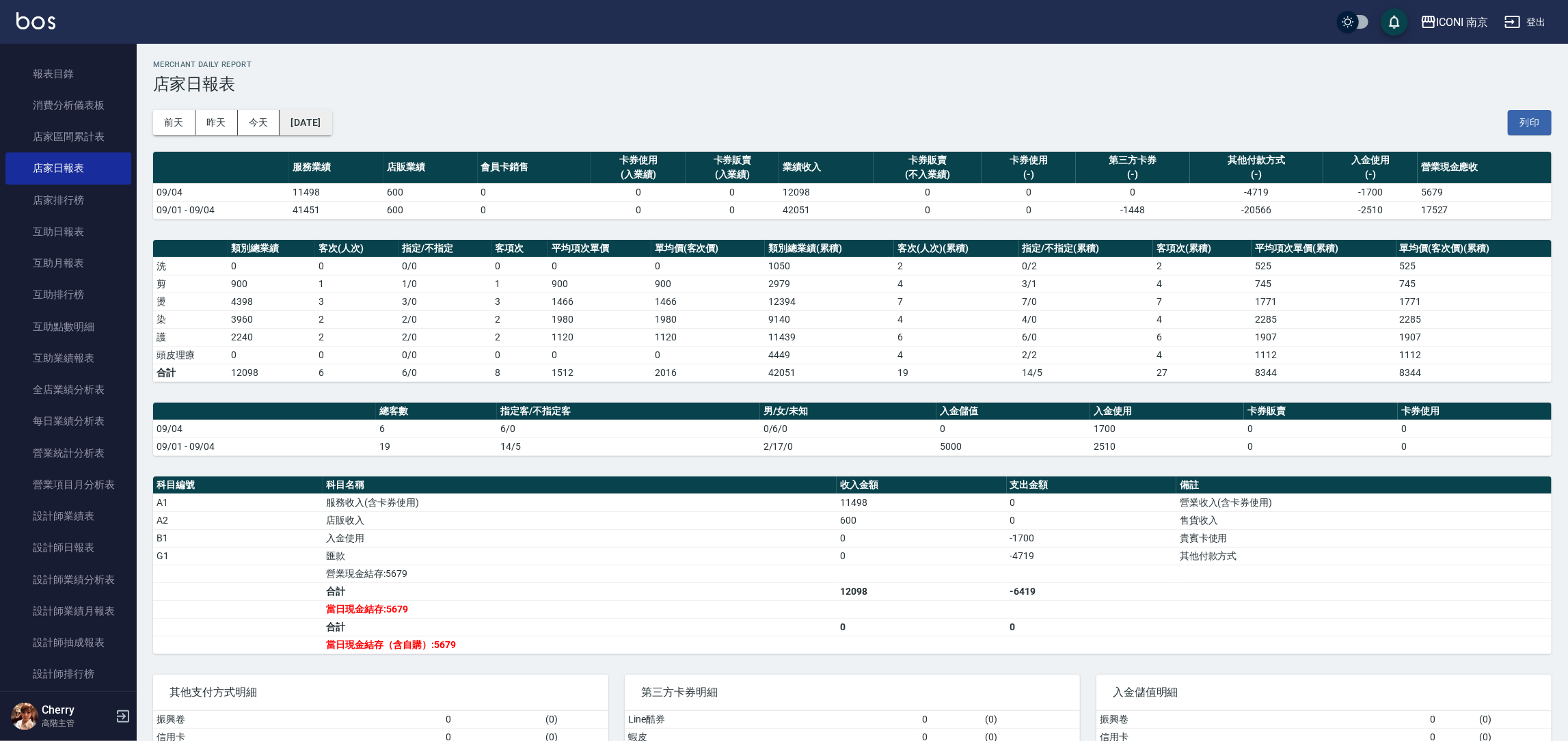
click at [331, 123] on button "2025/09/04" at bounding box center [305, 122] width 52 height 26
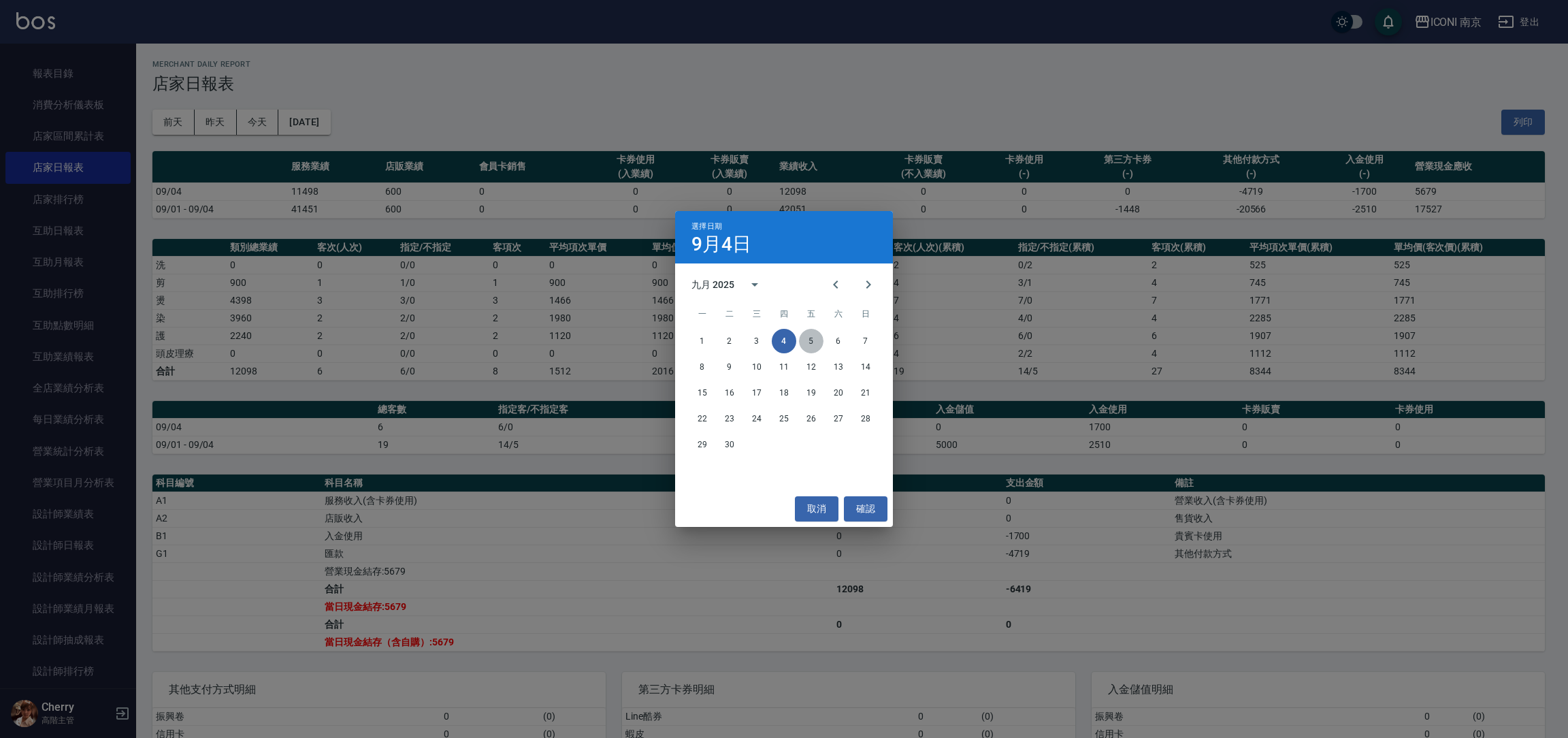
click at [816, 335] on button "5" at bounding box center [811, 341] width 25 height 25
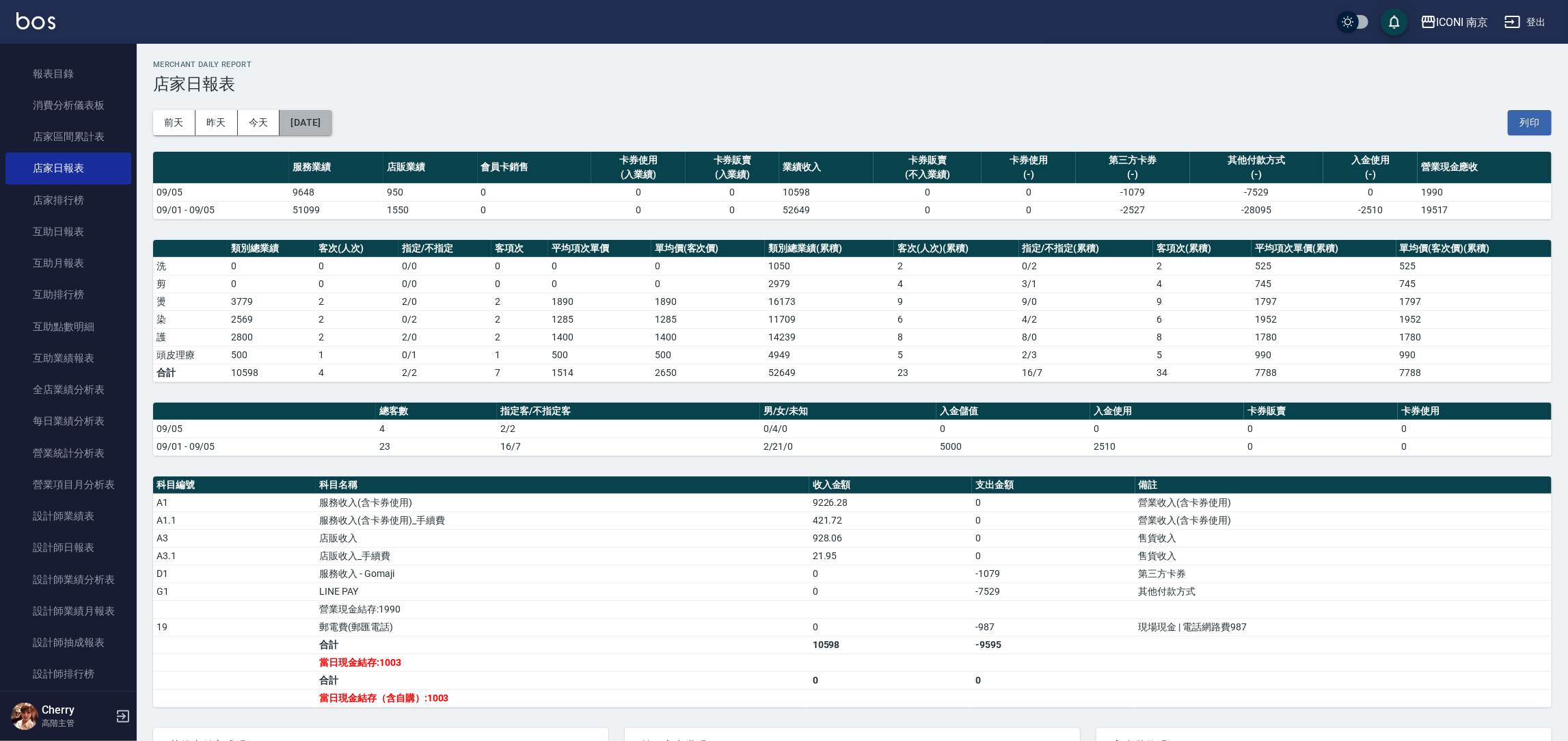
click at [305, 128] on button "2025/09/05" at bounding box center [305, 122] width 52 height 26
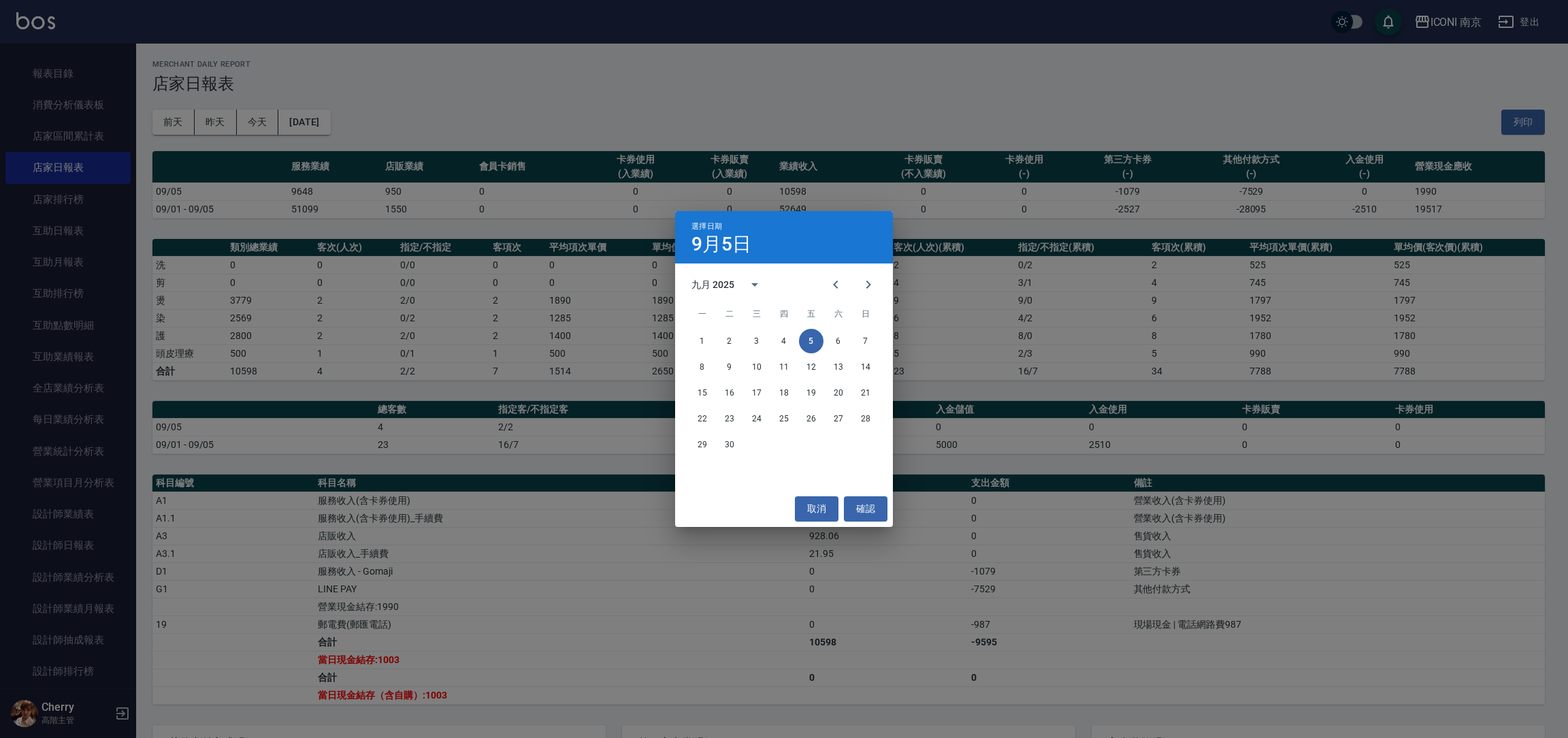
drag, startPoint x: 252, startPoint y: 174, endPoint x: 260, endPoint y: 155, distance: 20.6
click at [257, 174] on div "選擇日期 9月5日 九月 2025 一 二 三 四 五 六 日 1 2 3 4 5 6 7 8 9 10 11 12 13 14 15 16 17 18 19…" at bounding box center [784, 369] width 1568 height 738
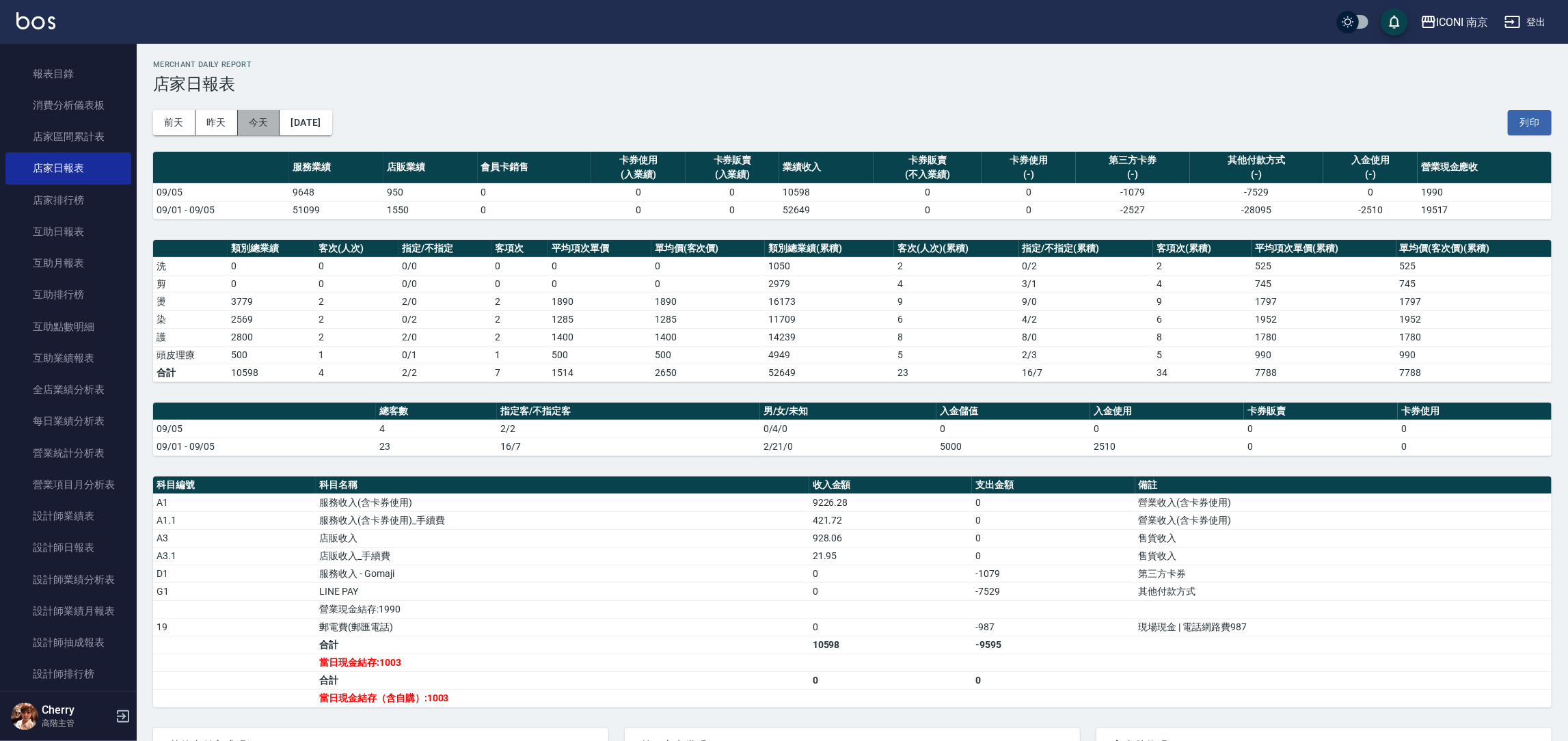
click at [251, 119] on button "今天" at bounding box center [259, 122] width 43 height 26
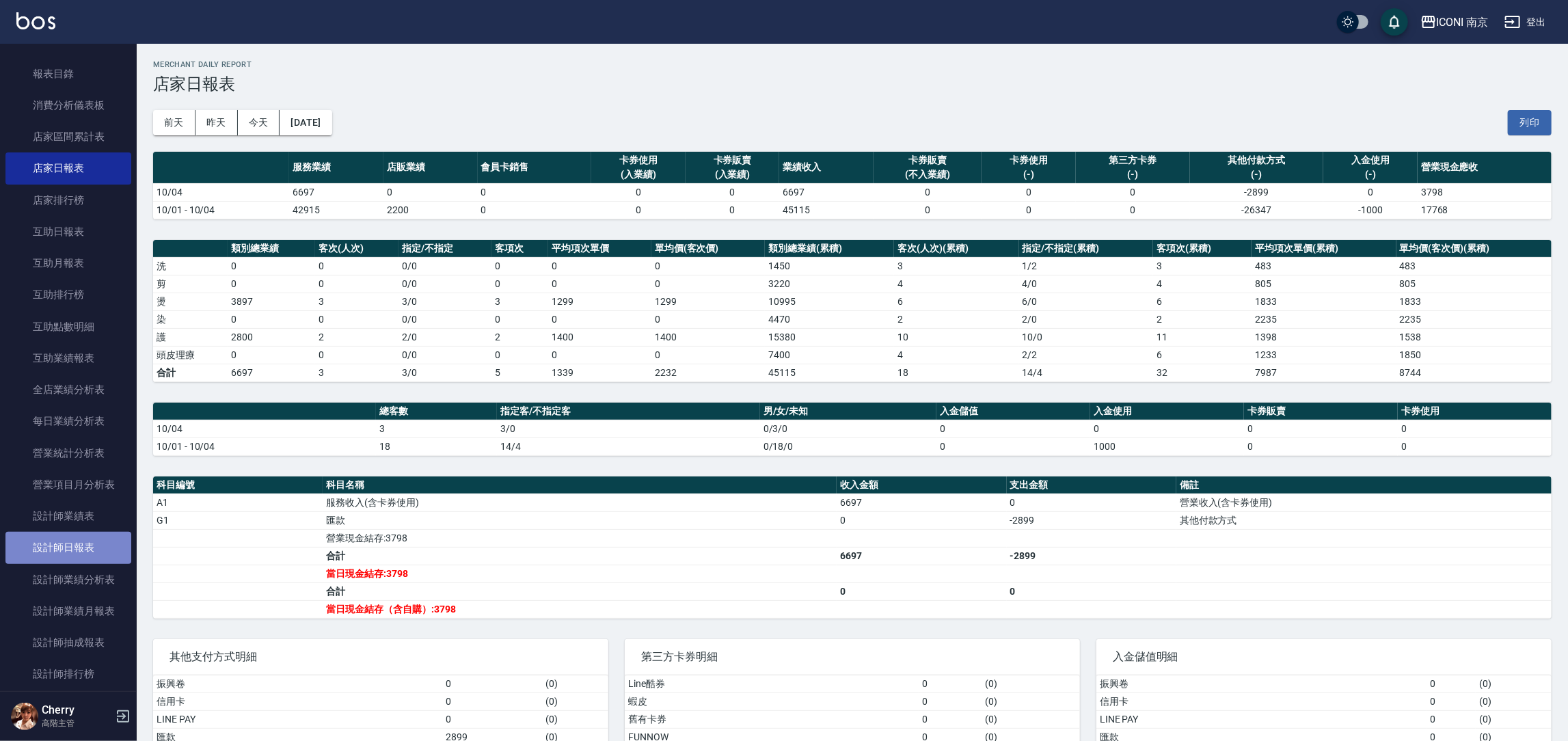
click at [71, 537] on link "設計師日報表" at bounding box center [68, 547] width 125 height 32
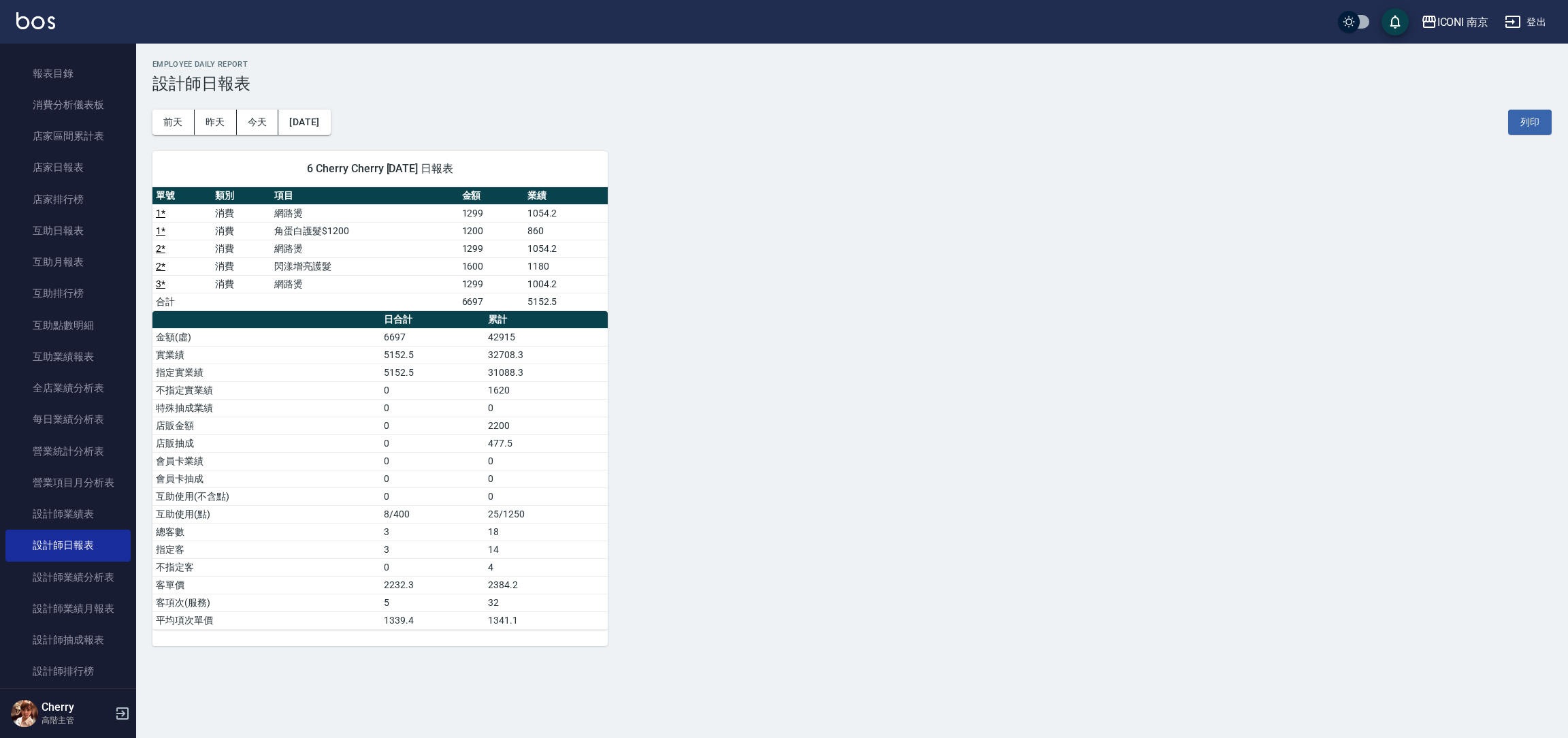
drag, startPoint x: 782, startPoint y: 298, endPoint x: 799, endPoint y: 289, distance: 19.2
click at [793, 291] on div "6 Cherry Cherry 10/04/2025 日報表 單號 類別 項目 金額 業績 1 * 消費 網路燙 1299 1054.2 1 * 消費 角蛋白…" at bounding box center [845, 390] width 1416 height 511
click at [1536, 25] on button "登出" at bounding box center [1526, 22] width 52 height 25
